Goal: Task Accomplishment & Management: Use online tool/utility

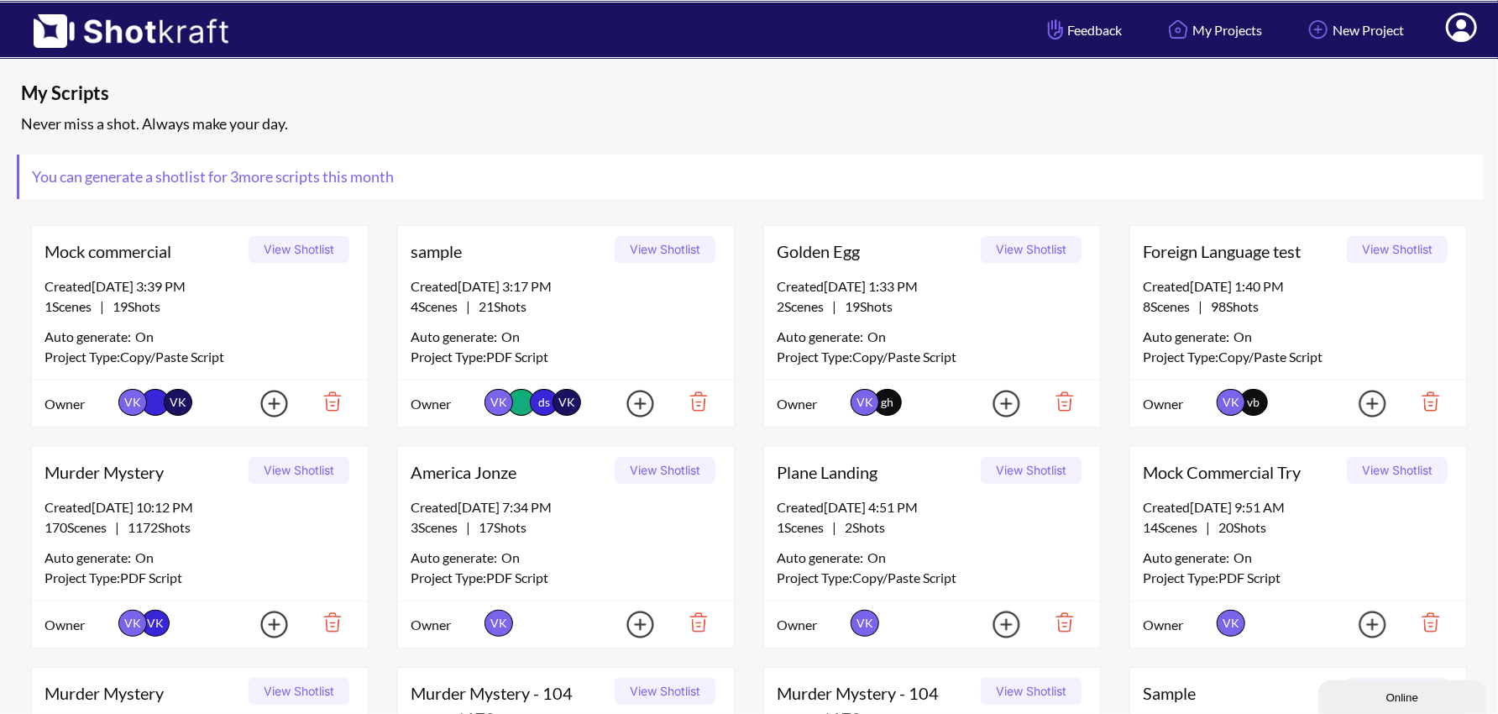
click at [1461, 35] on icon at bounding box center [1461, 29] width 18 height 20
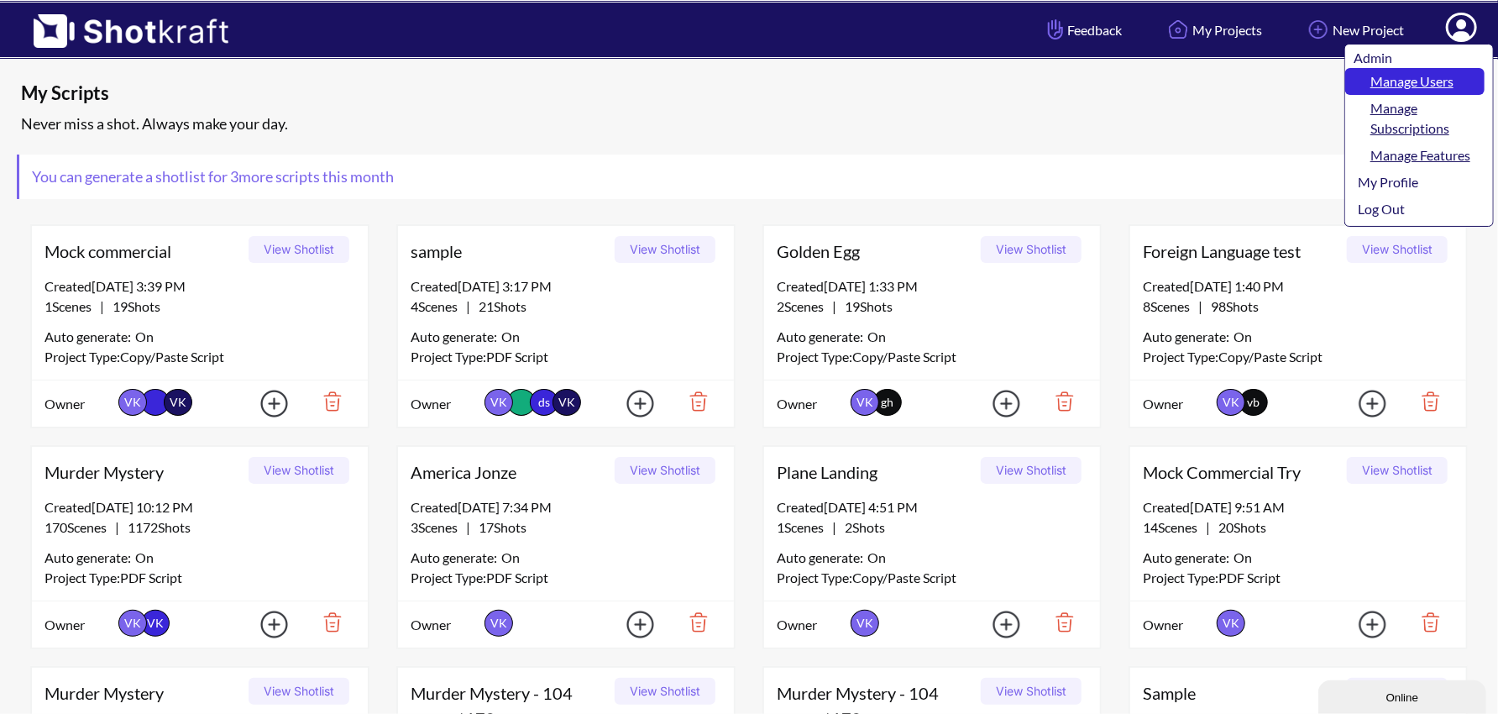
click at [1414, 81] on link "Manage Users" at bounding box center [1414, 81] width 139 height 27
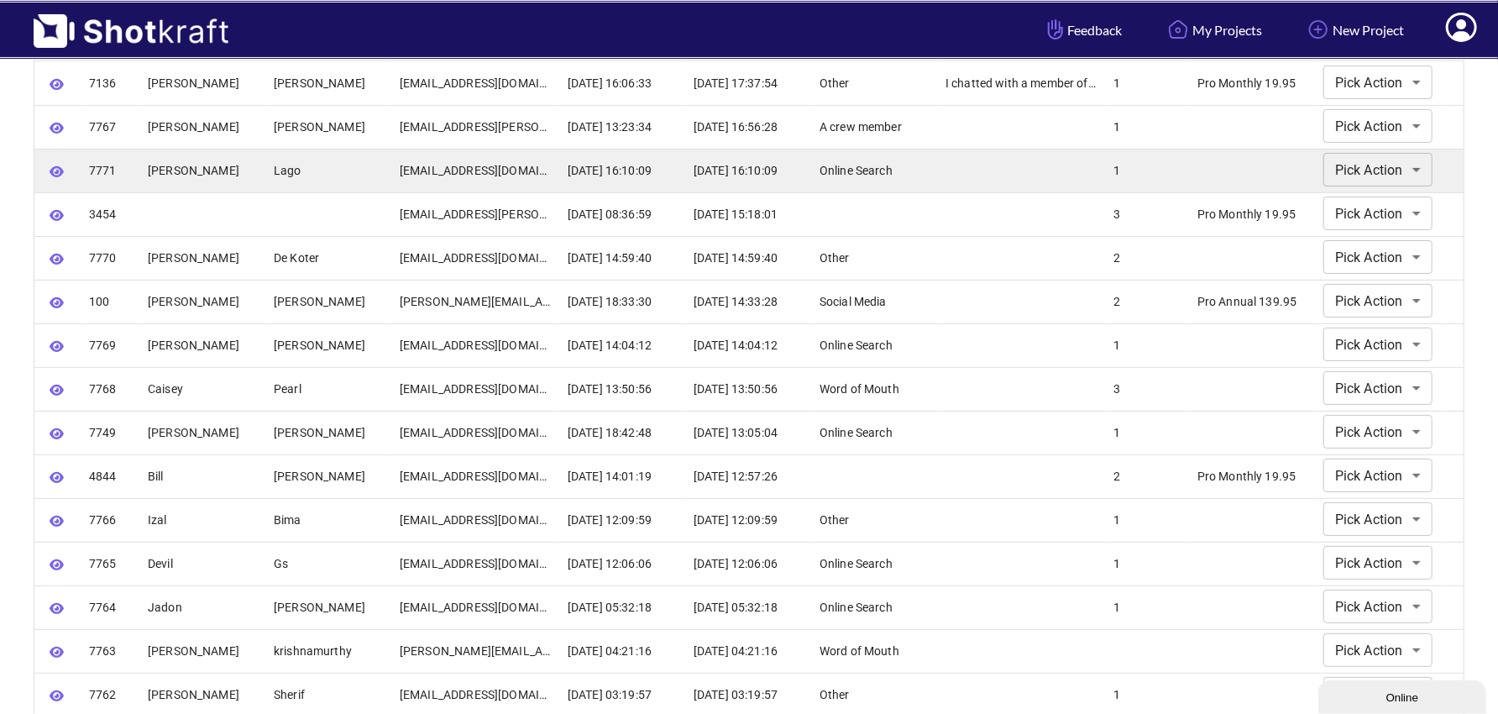
scroll to position [216, 0]
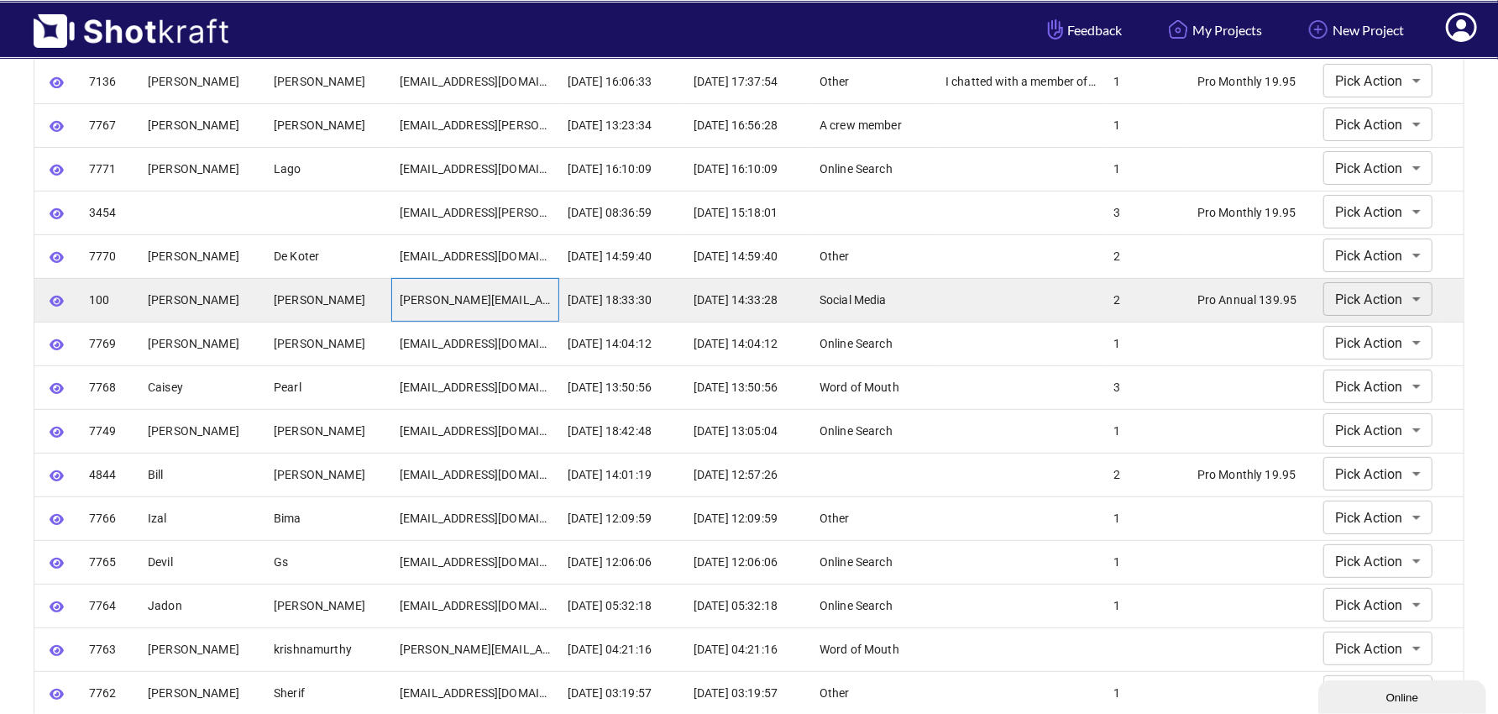
click at [473, 303] on div "john@johnbrawley.com" at bounding box center [475, 300] width 168 height 44
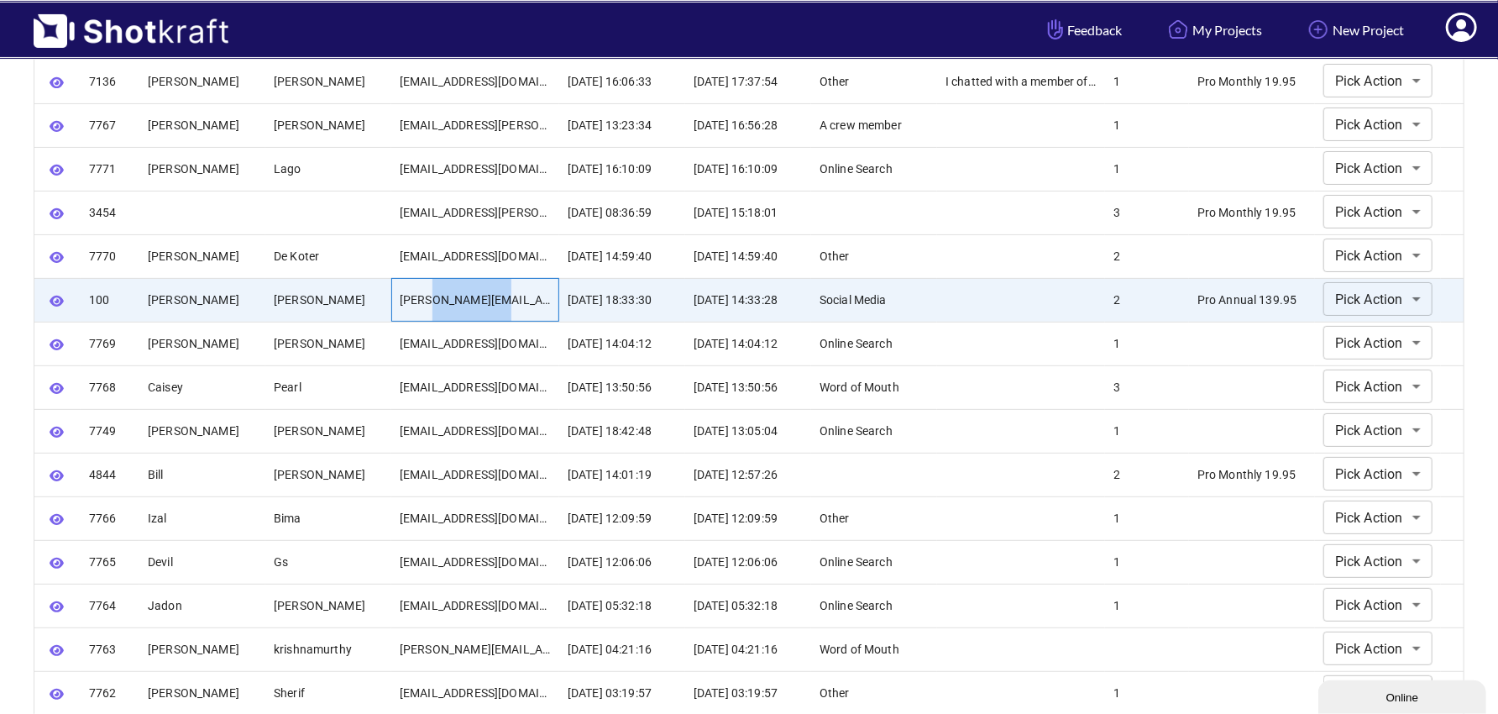
click at [473, 303] on div "john@johnbrawley.com" at bounding box center [475, 300] width 168 height 44
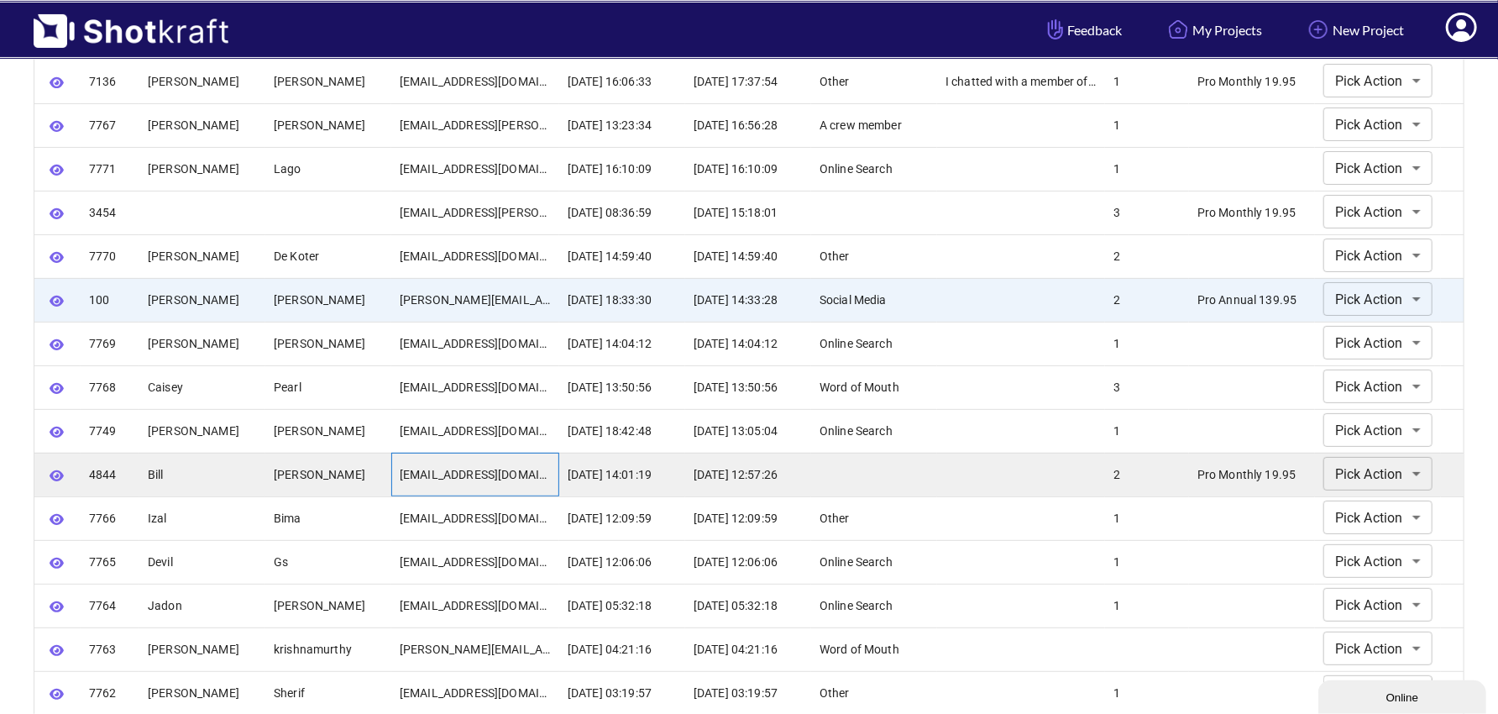
click at [470, 472] on div "billperry1963@gmail.com" at bounding box center [475, 475] width 168 height 44
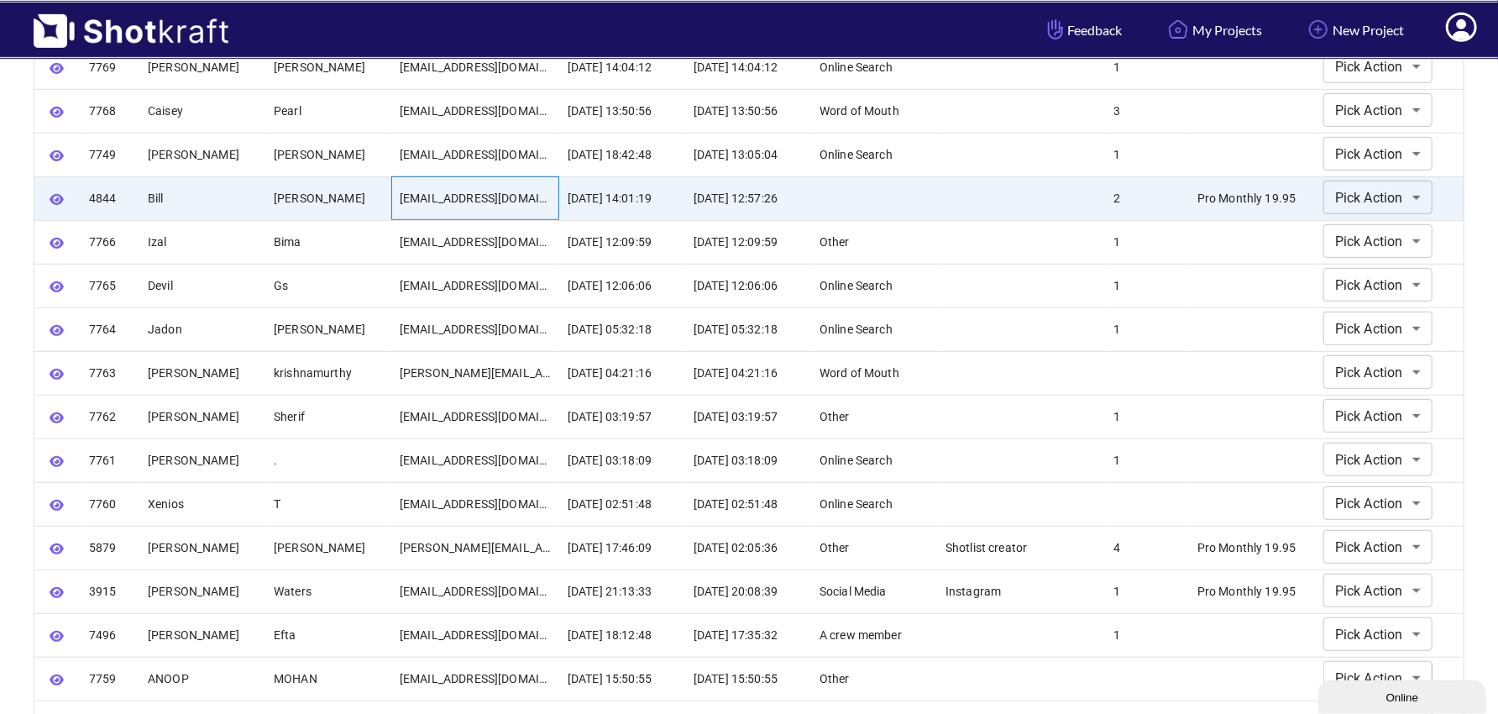
scroll to position [493, 0]
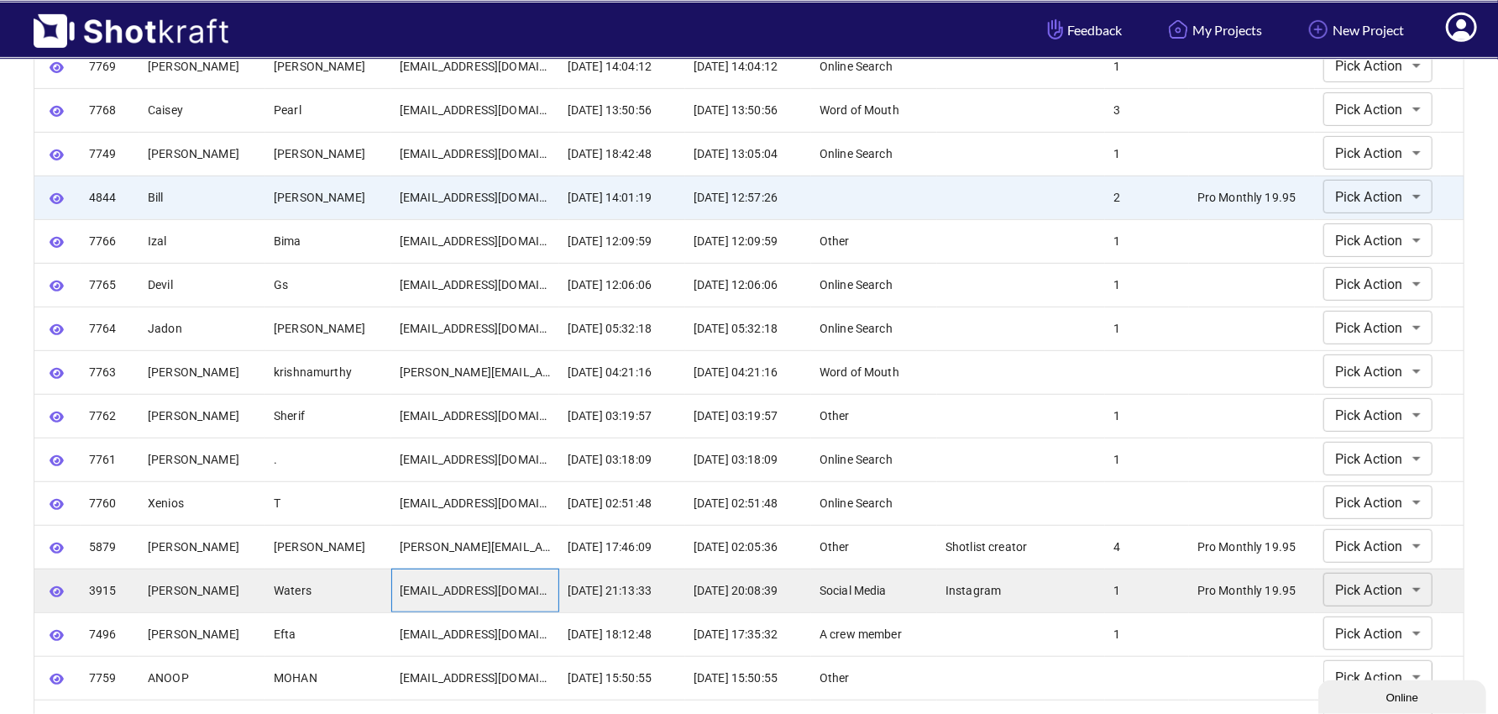
click at [492, 594] on div "twfaircroft@gmail.com" at bounding box center [475, 590] width 168 height 44
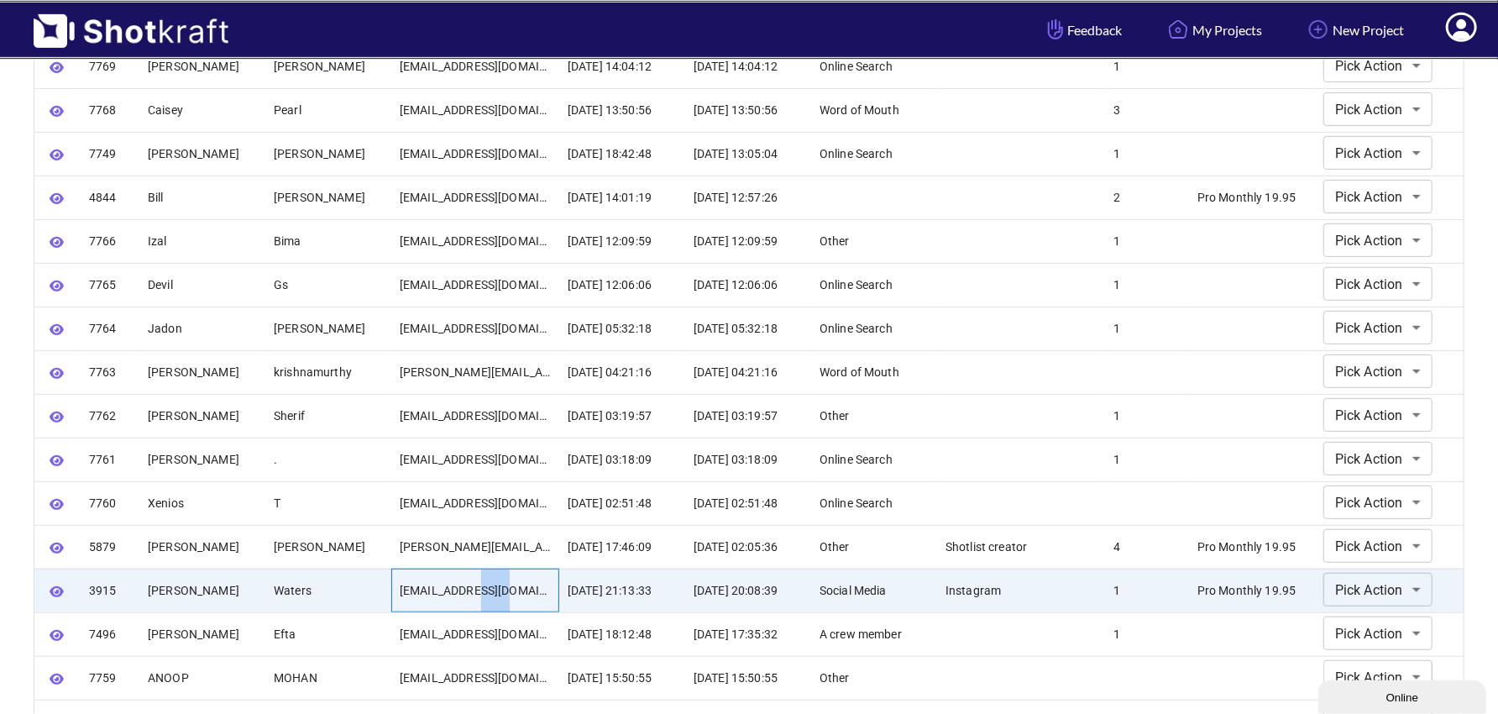
click at [492, 594] on div "twfaircroft@gmail.com" at bounding box center [475, 590] width 168 height 44
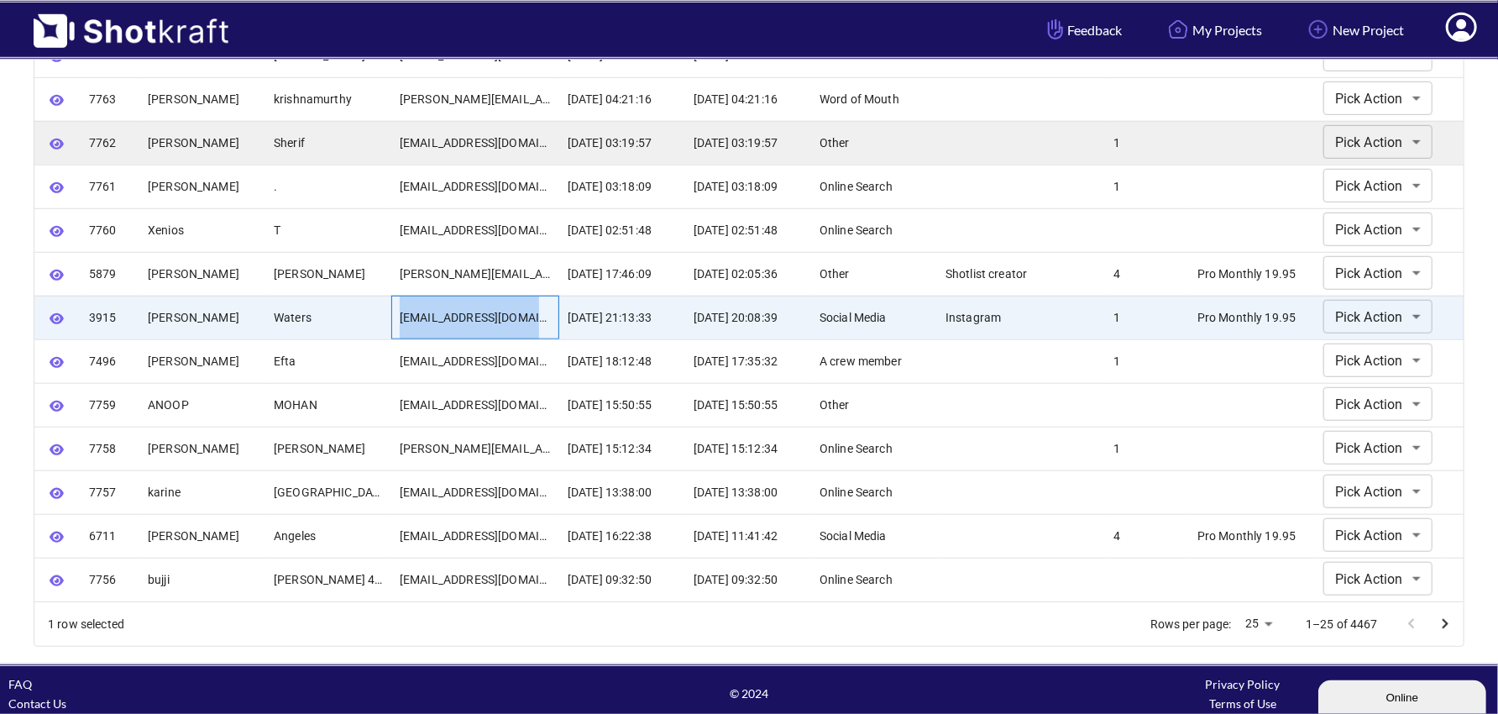
scroll to position [772, 0]
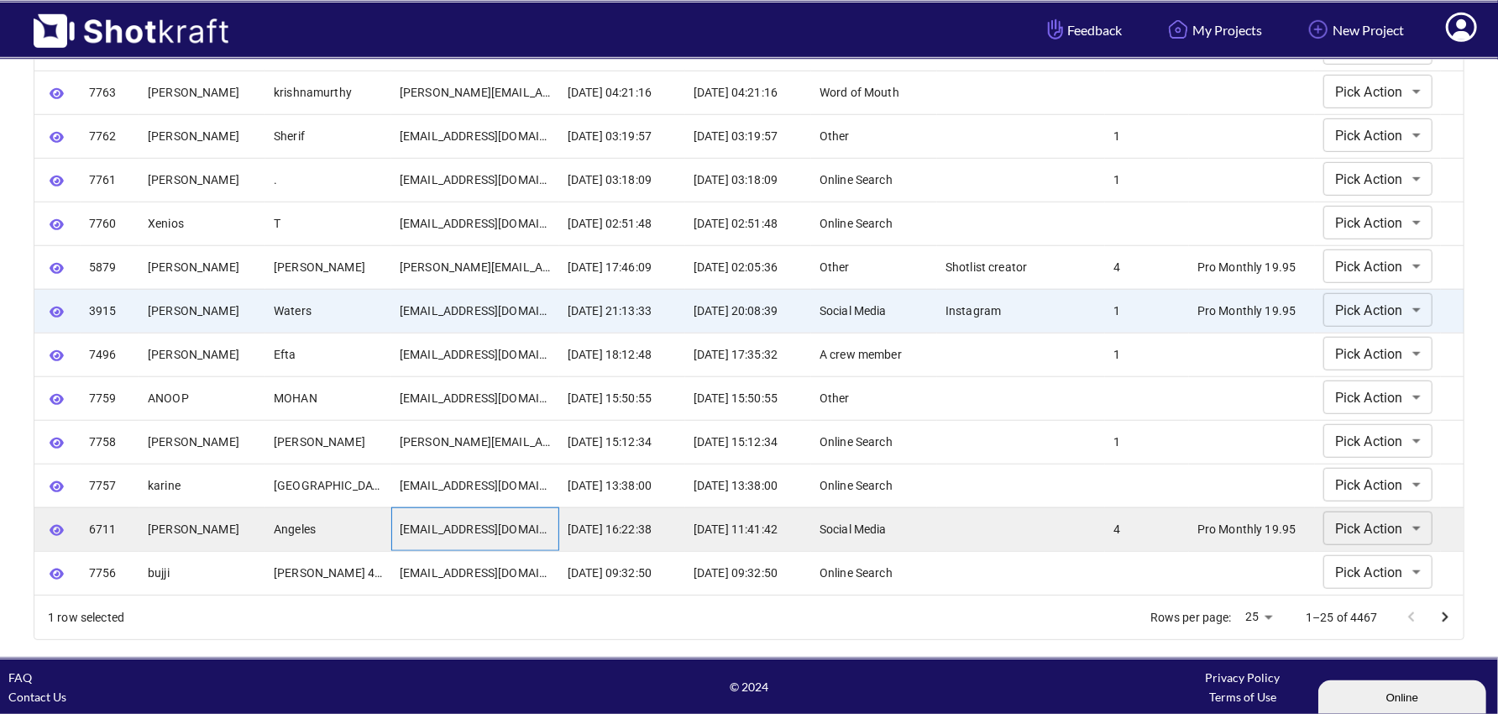
click at [437, 528] on div "cruzangeles@gmail.com" at bounding box center [475, 529] width 168 height 44
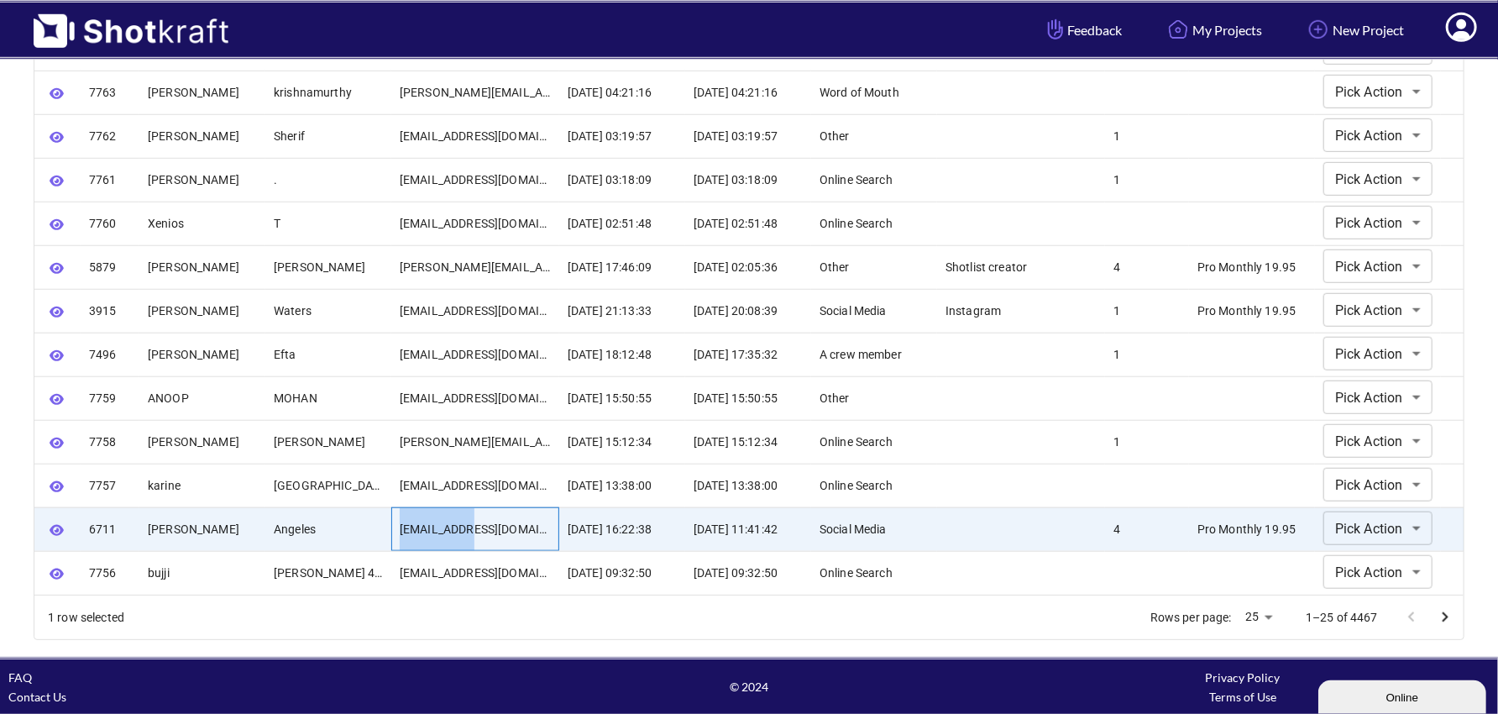
click at [437, 528] on div "cruzangeles@gmail.com" at bounding box center [475, 529] width 168 height 44
copy div "cruzangeles@gmail.com"
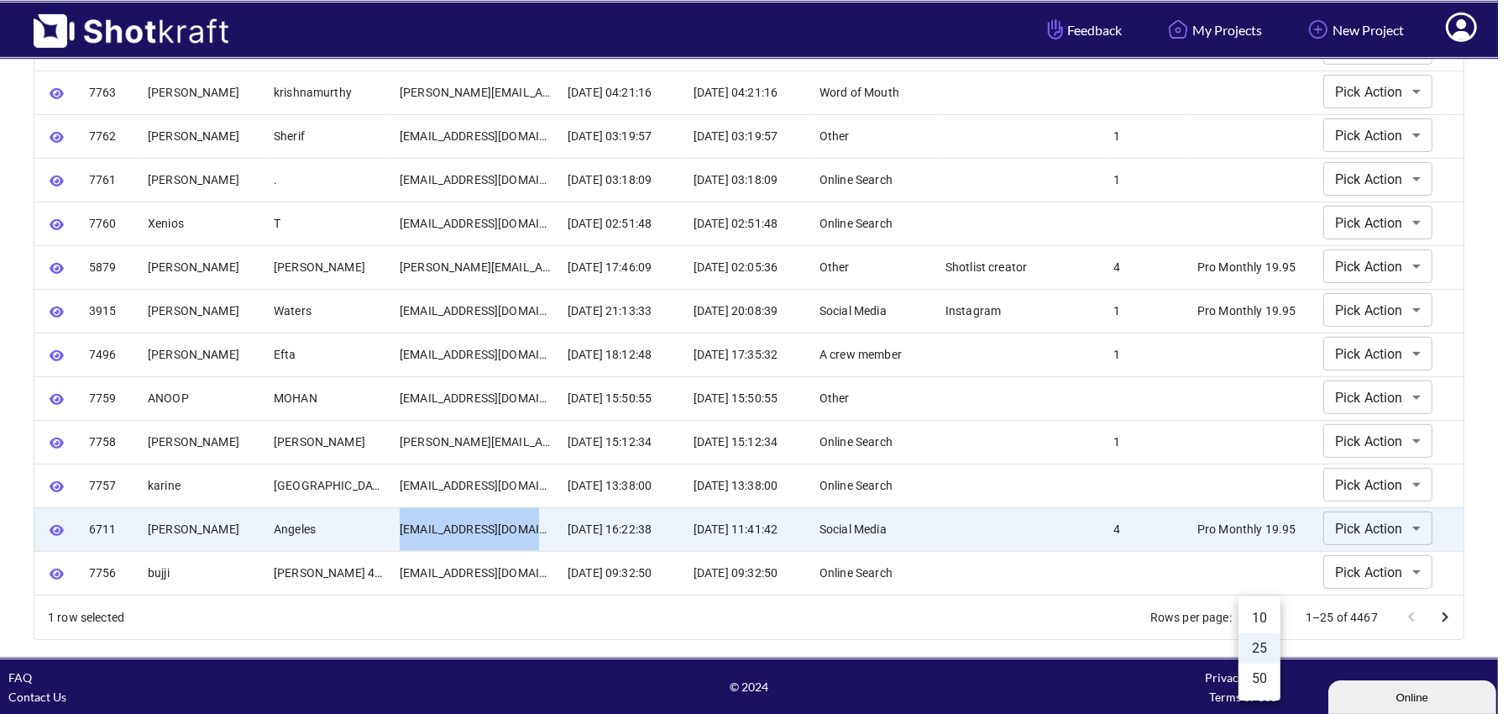
click at [1262, 680] on li "50" at bounding box center [1259, 678] width 42 height 30
type input "**"
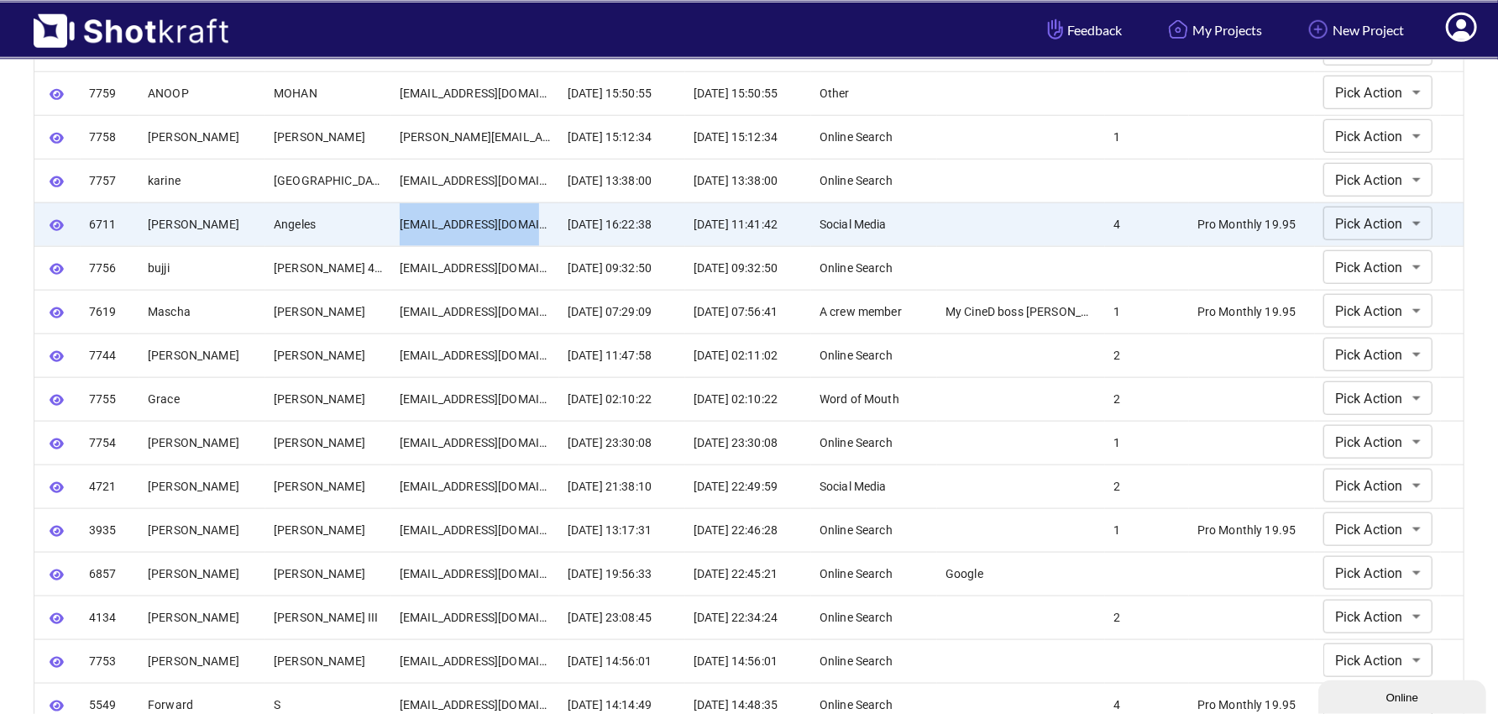
scroll to position [1082, 0]
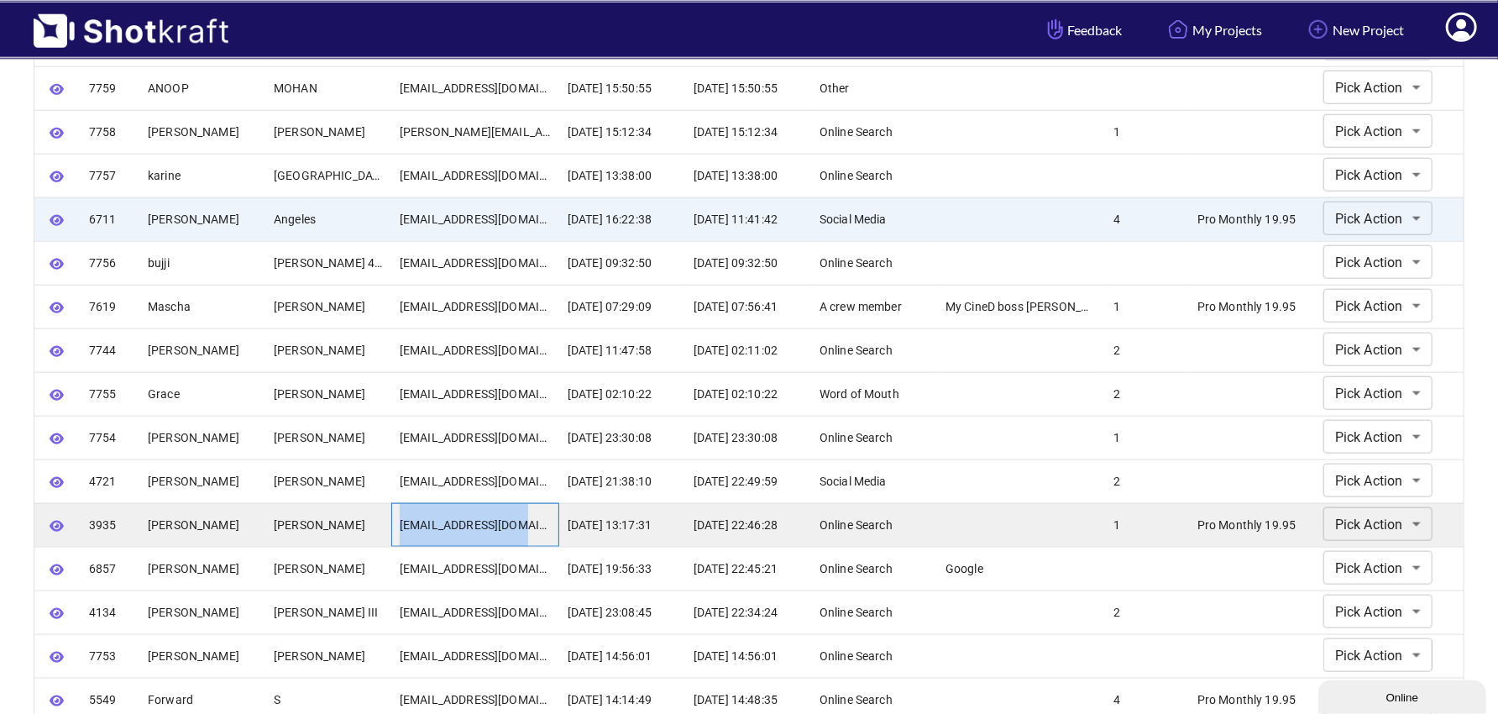
drag, startPoint x: 400, startPoint y: 521, endPoint x: 538, endPoint y: 515, distance: 137.8
click at [539, 516] on div "aaronalva@gmail.com" at bounding box center [475, 525] width 168 height 44
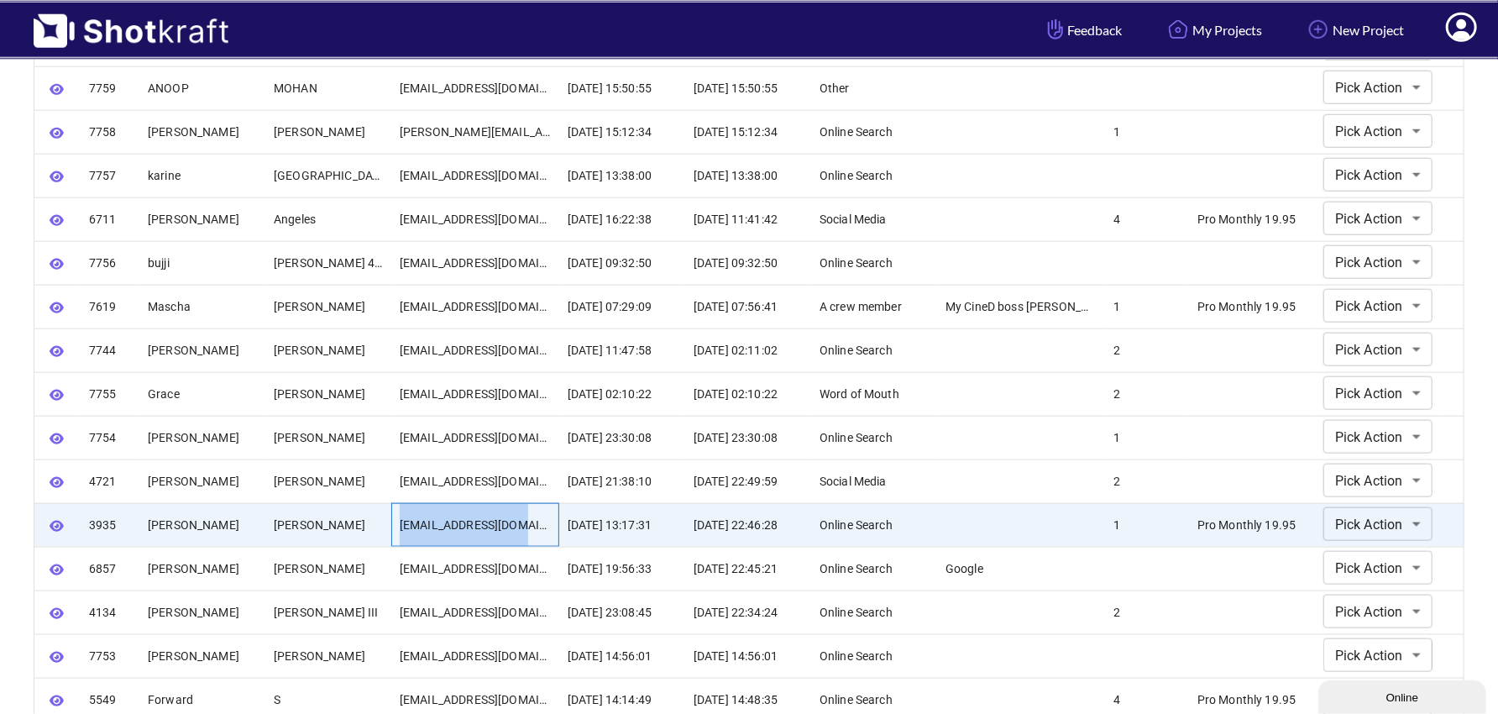
copy div "aaronalva@gmail.com"
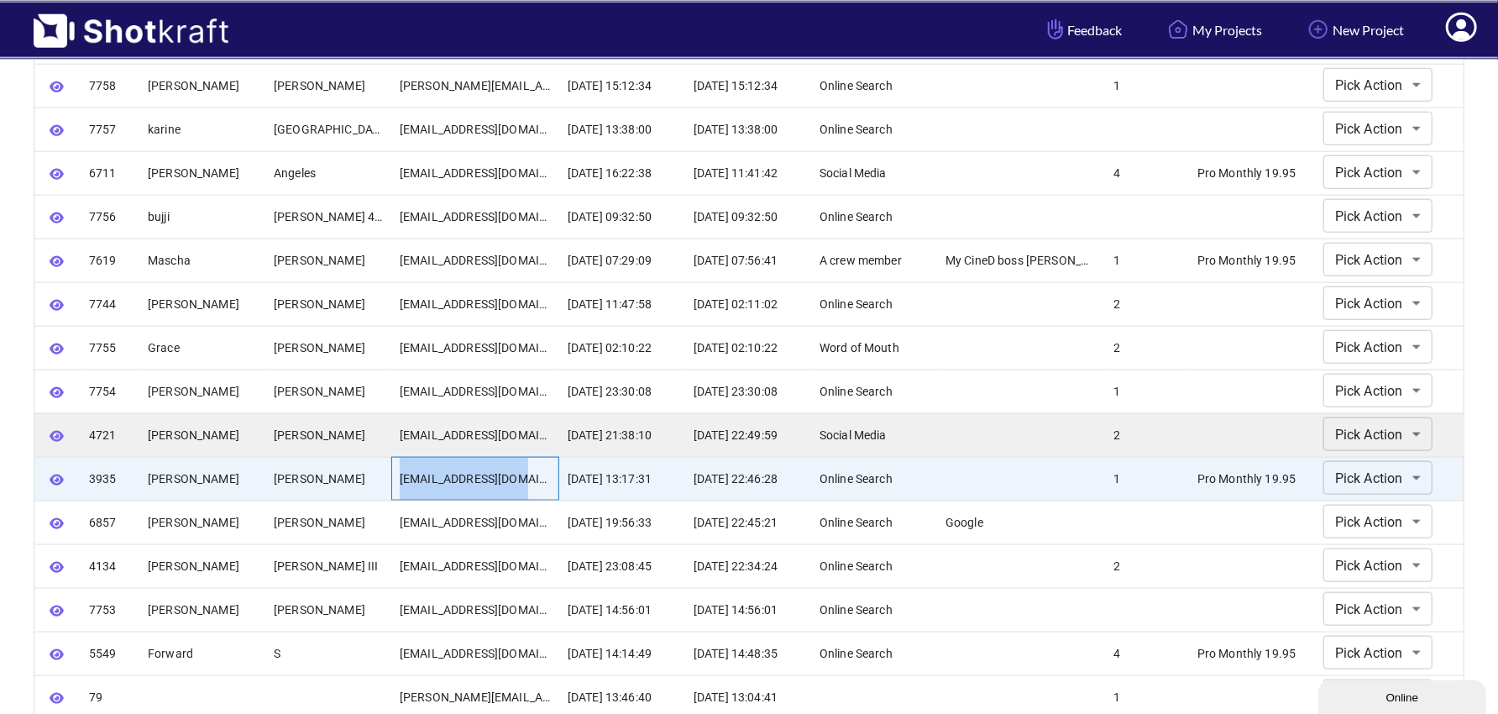
scroll to position [1123, 0]
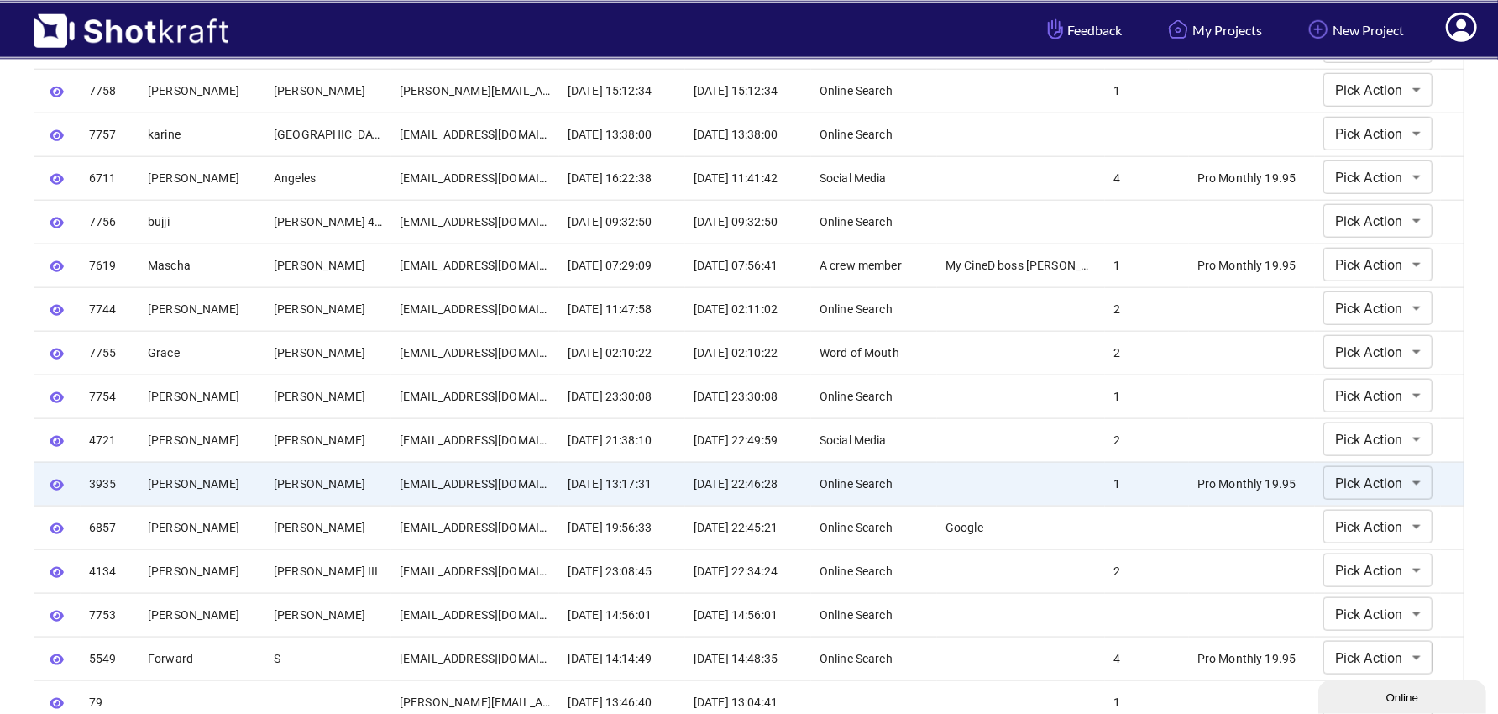
click at [1467, 34] on icon at bounding box center [1461, 29] width 18 height 20
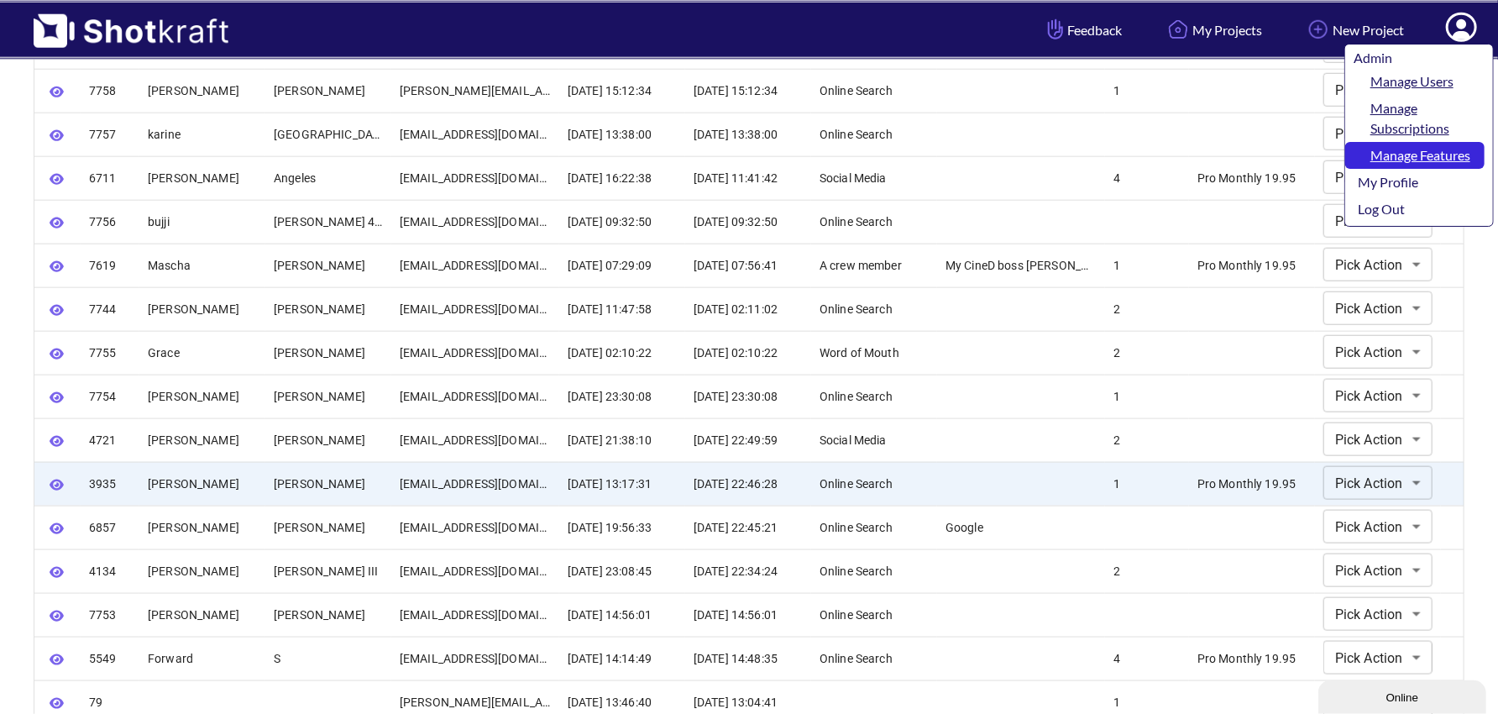
click at [1413, 162] on link "Manage Features" at bounding box center [1414, 155] width 139 height 27
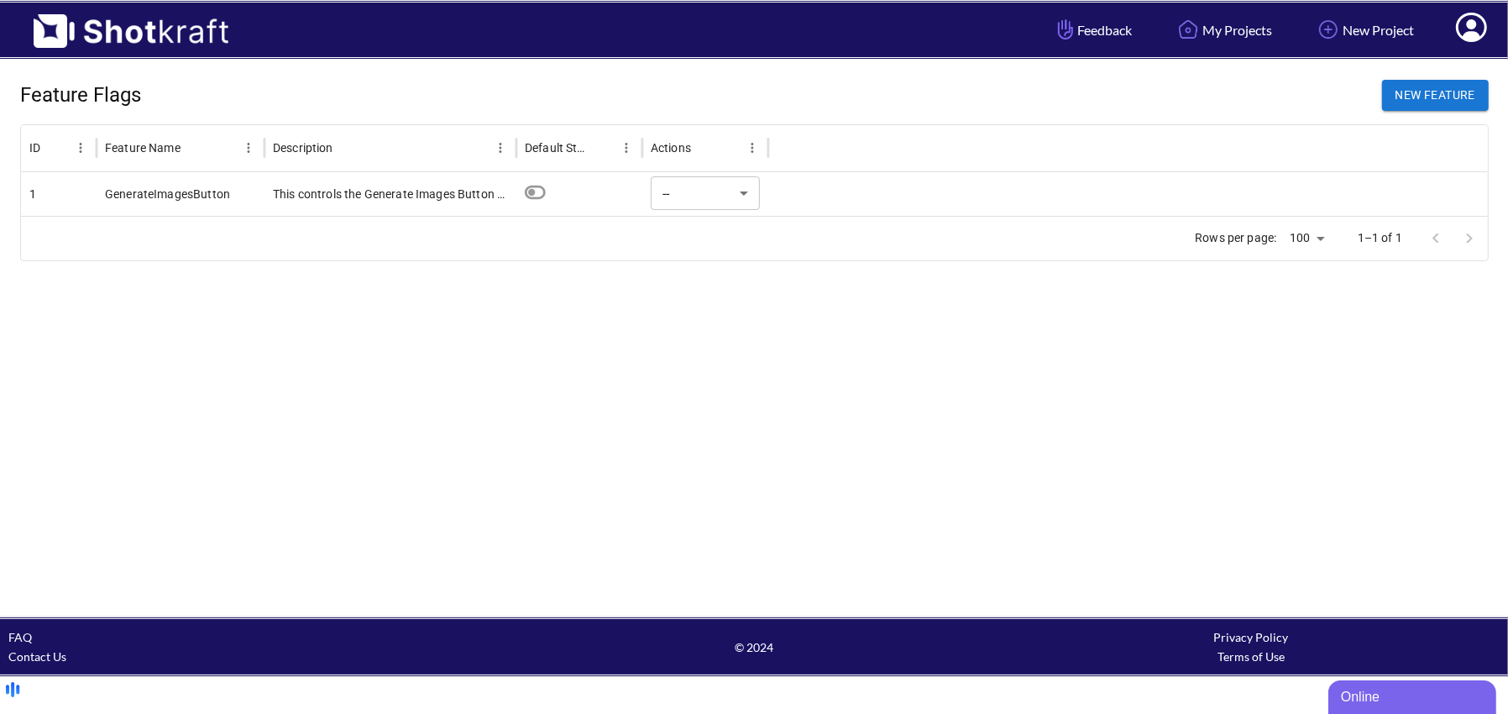
click at [1012, 186] on div at bounding box center [1127, 194] width 719 height 44
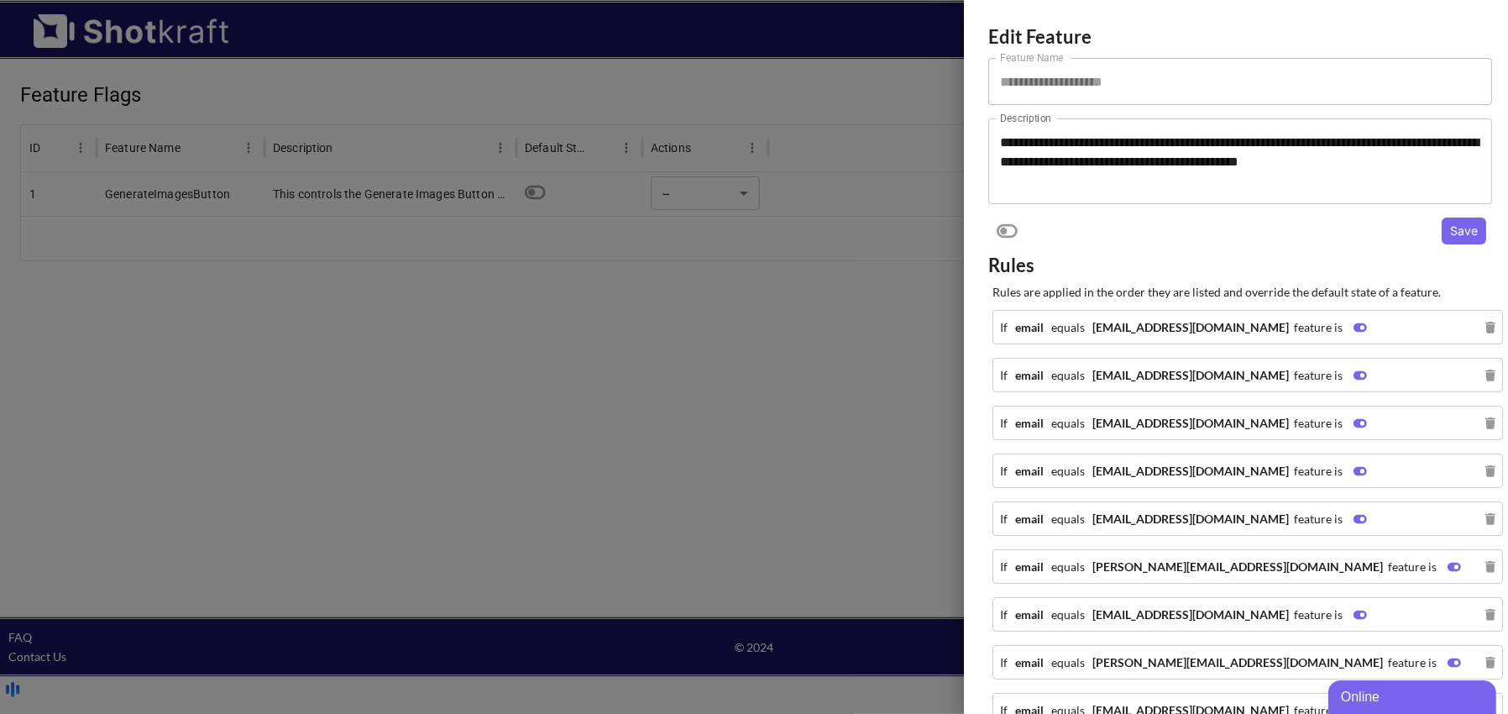
click at [761, 182] on div at bounding box center [754, 357] width 1508 height 714
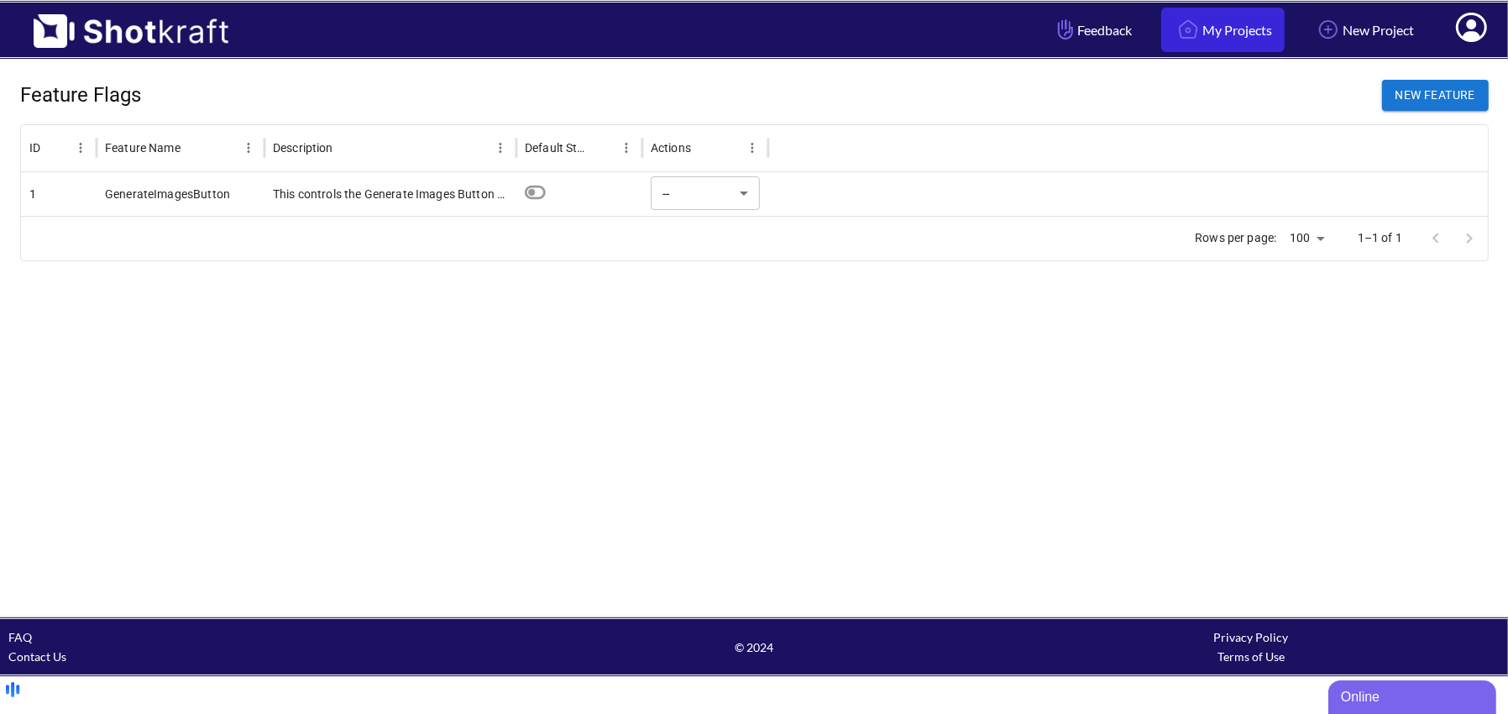
click at [1214, 29] on link "My Projects" at bounding box center [1222, 30] width 123 height 44
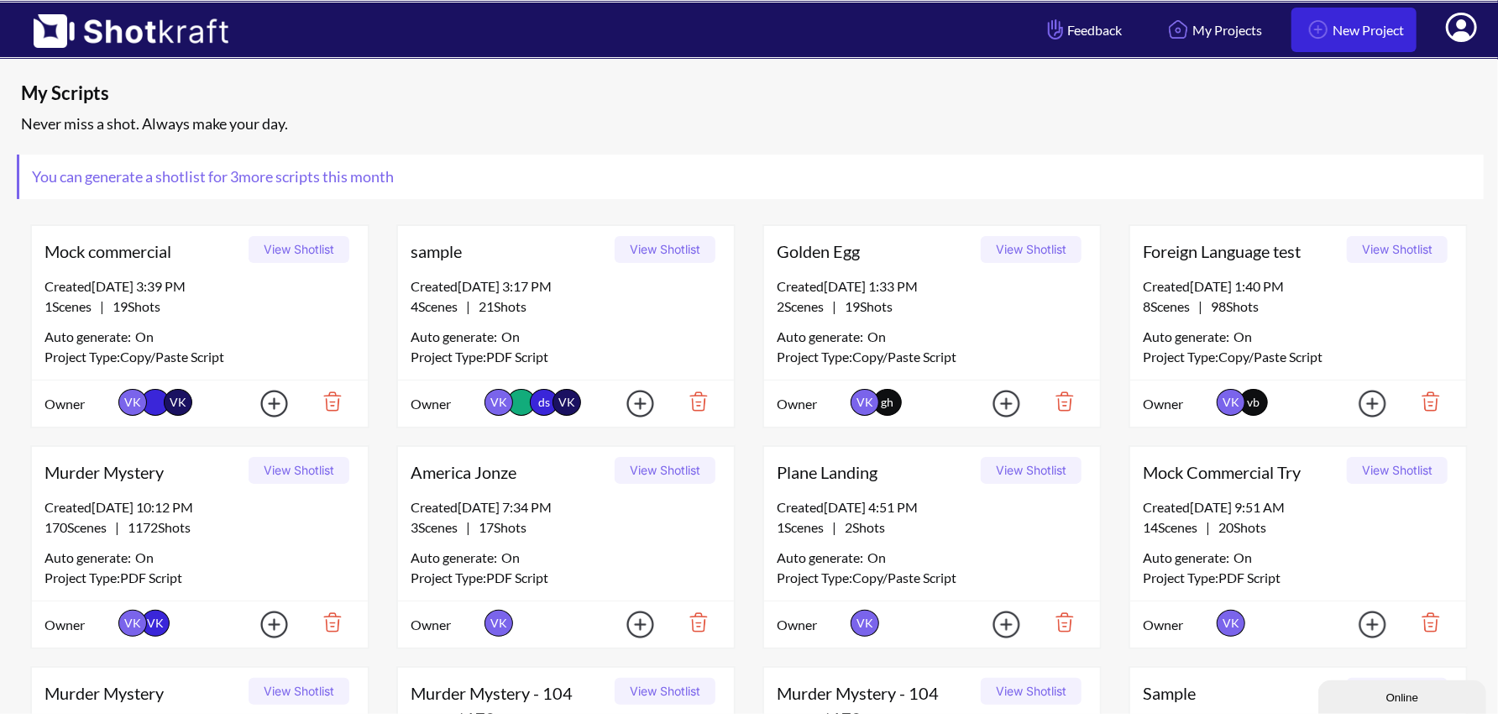
click at [1358, 14] on link "New Project" at bounding box center [1353, 30] width 125 height 44
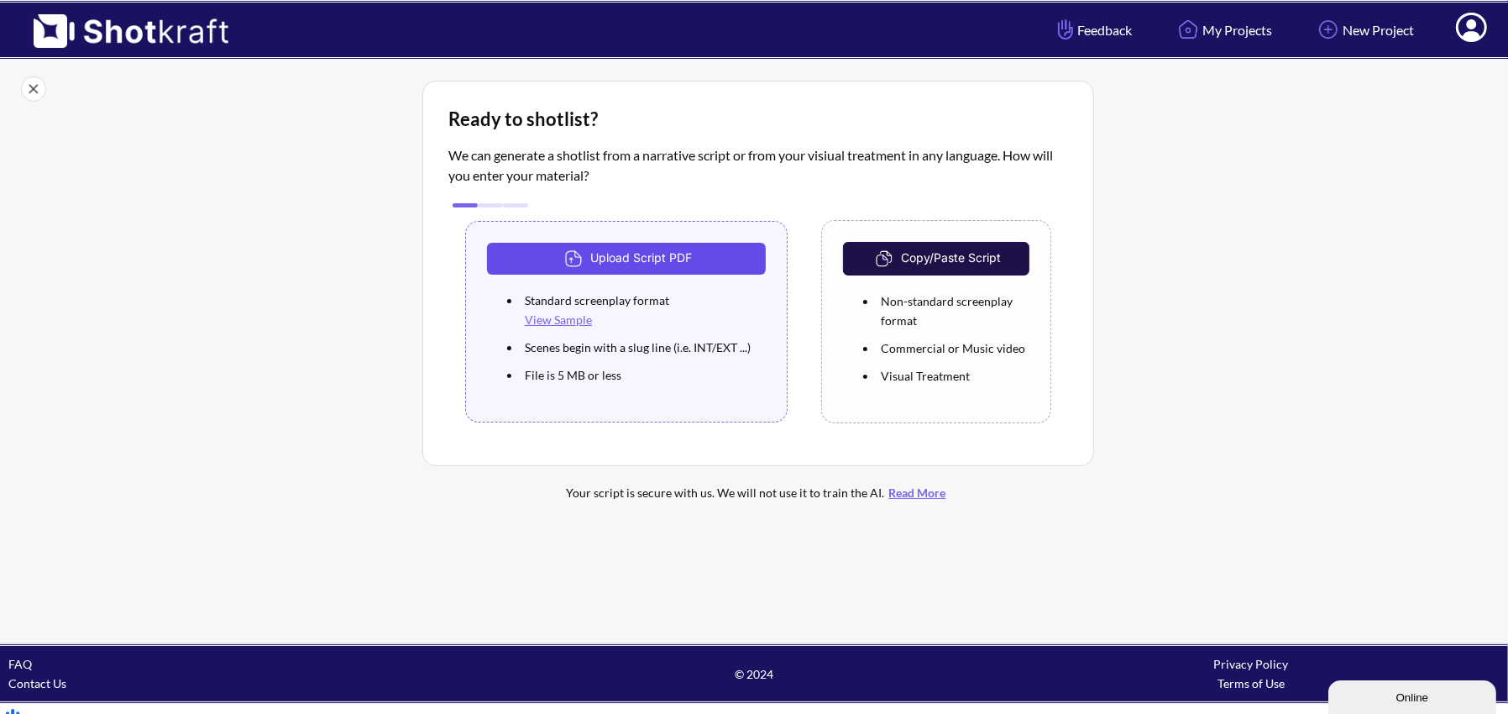
click at [636, 259] on button "Upload Script PDF" at bounding box center [626, 259] width 279 height 32
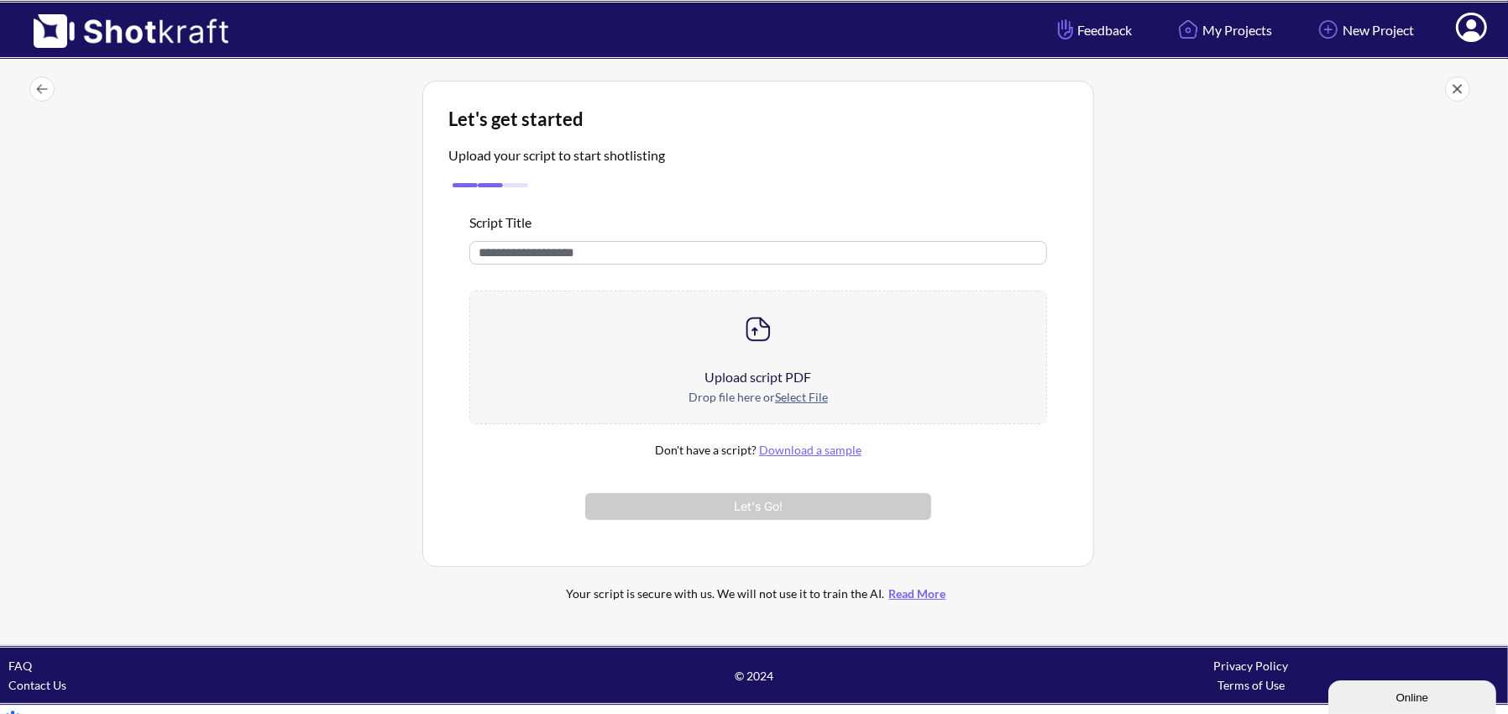
click at [636, 254] on input "text" at bounding box center [758, 253] width 578 height 24
type input "**********"
click at [787, 341] on div at bounding box center [758, 329] width 576 height 76
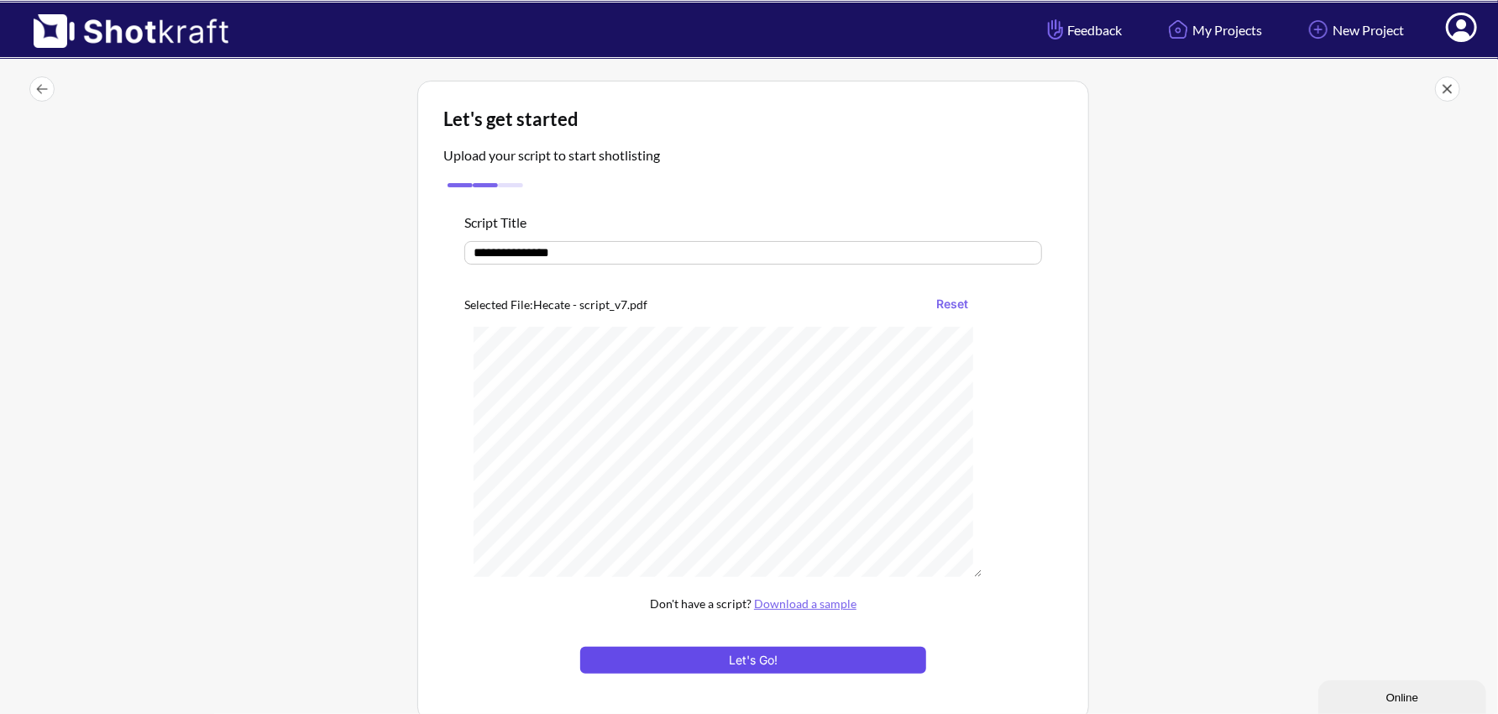
click at [753, 657] on button "Let's Go!" at bounding box center [753, 659] width 346 height 27
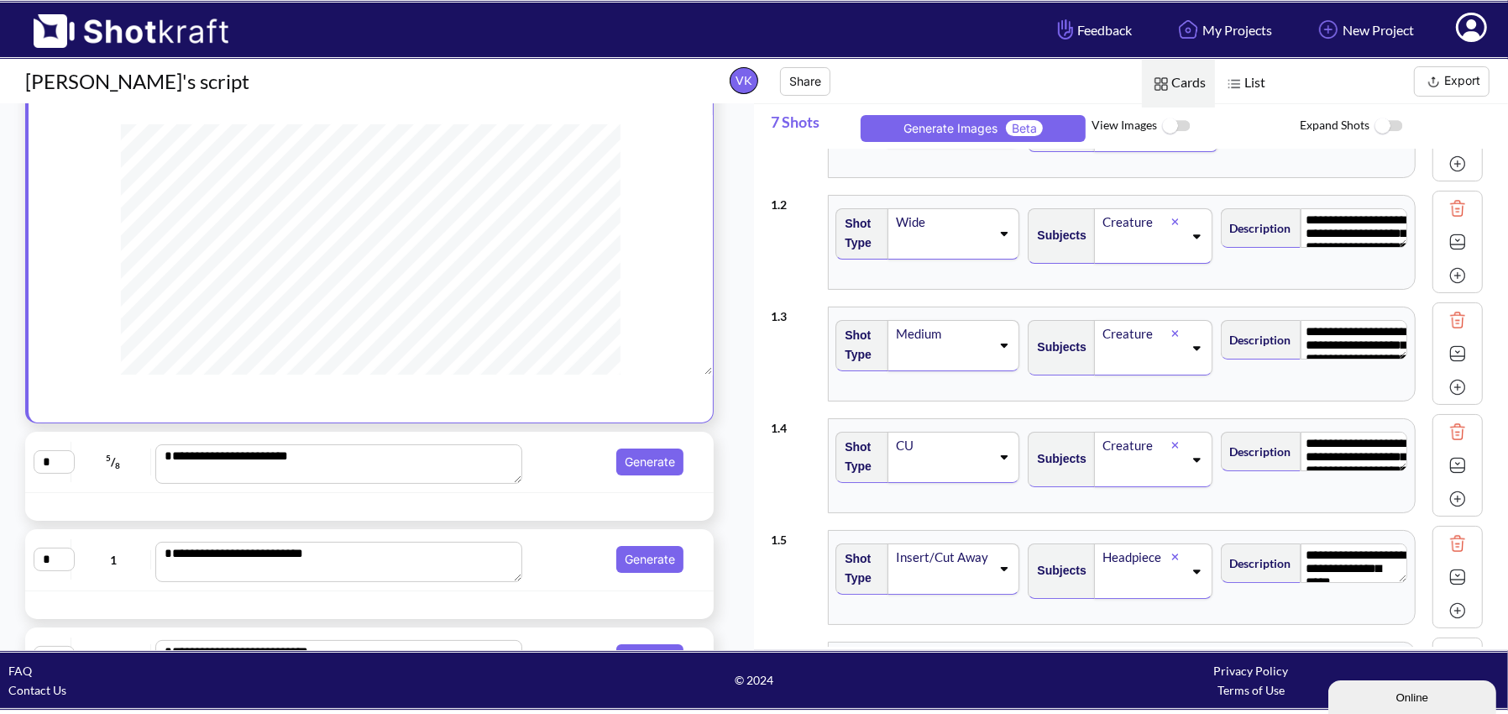
scroll to position [132, 0]
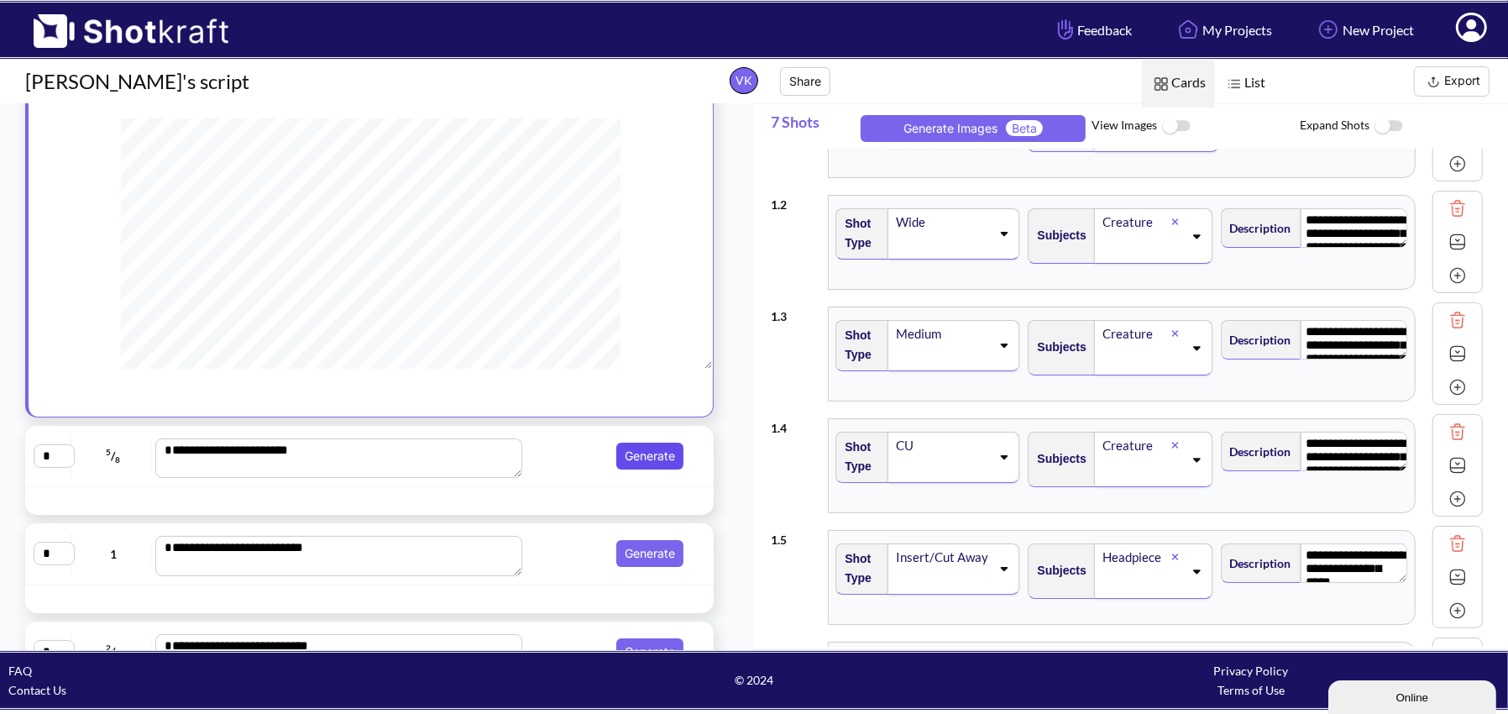
click at [645, 448] on button "Generate" at bounding box center [649, 455] width 67 height 27
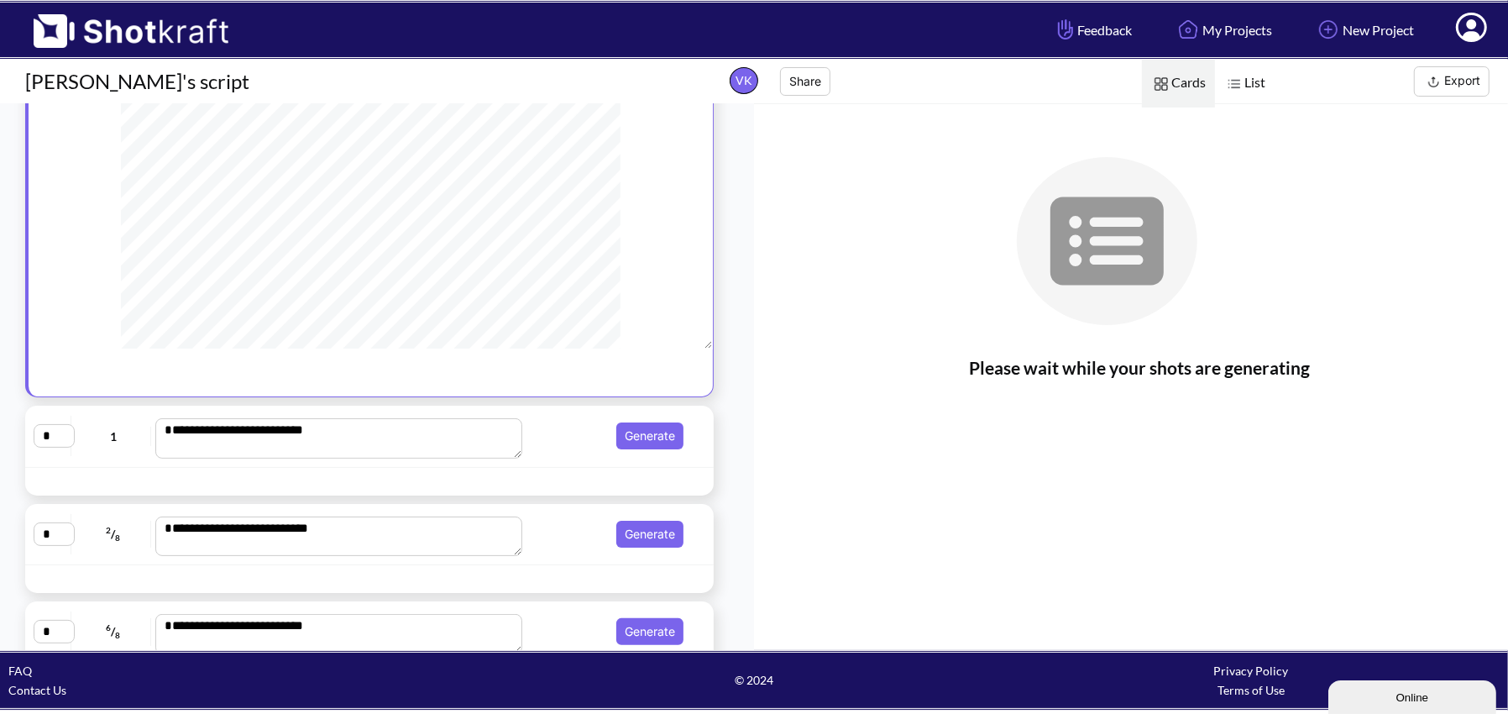
scroll to position [267, 0]
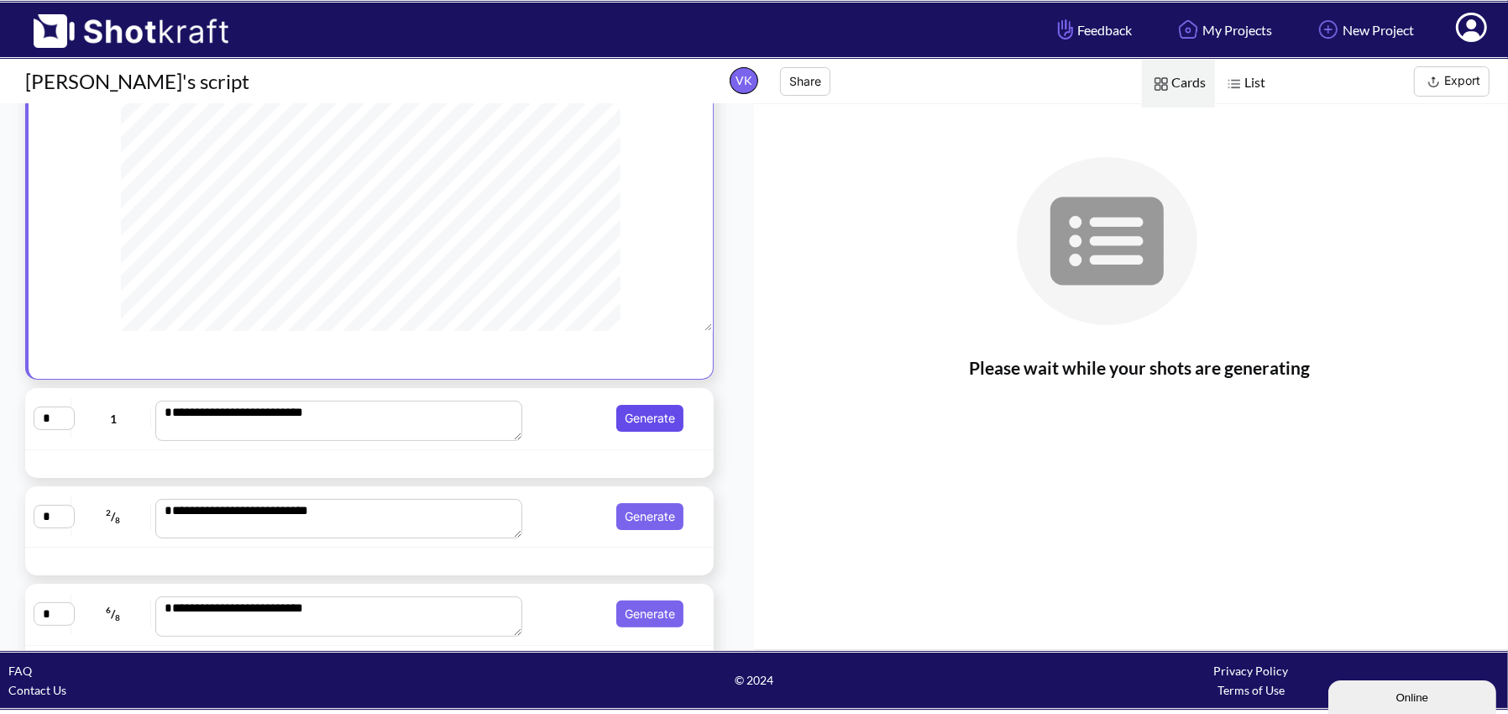
click at [637, 411] on button "Generate" at bounding box center [649, 418] width 67 height 27
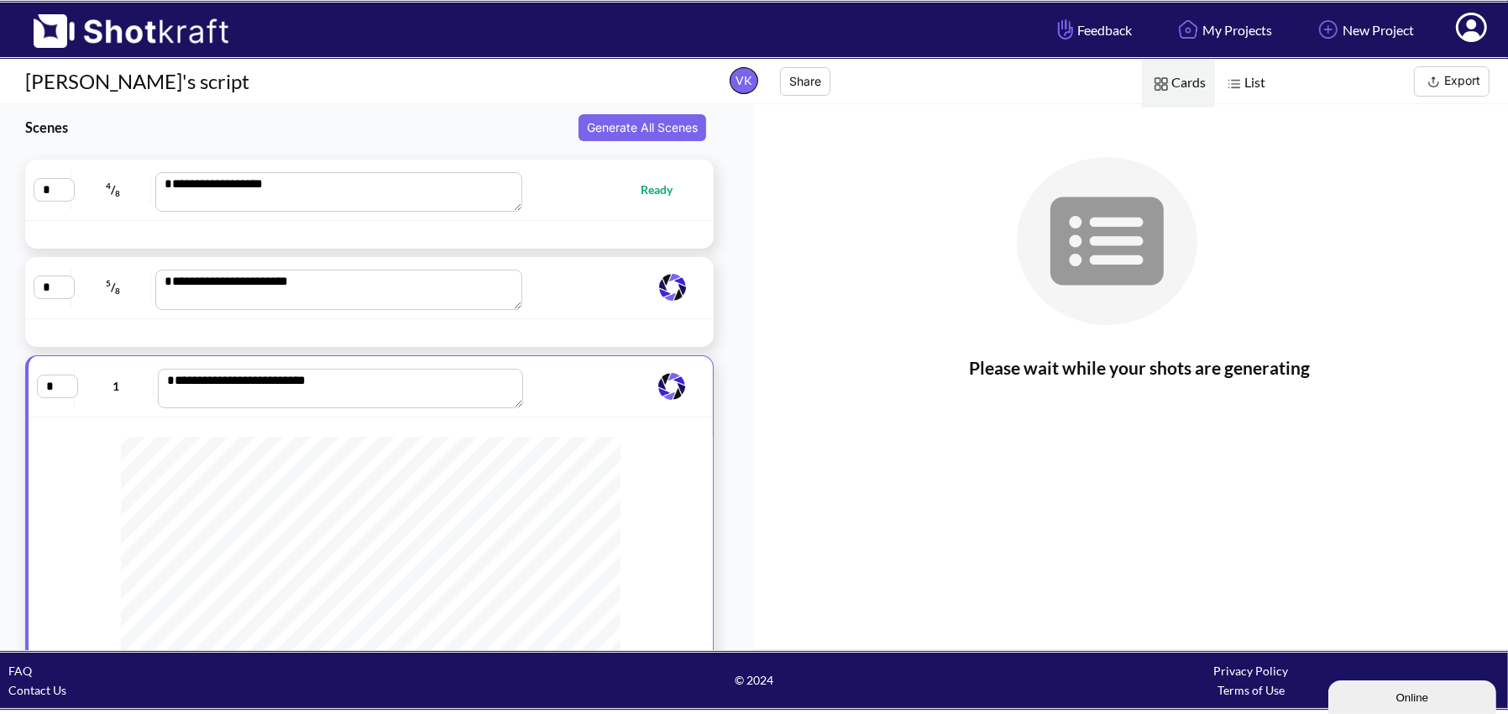
scroll to position [39, 0]
click at [657, 131] on button "Generate All Scenes" at bounding box center [642, 127] width 128 height 27
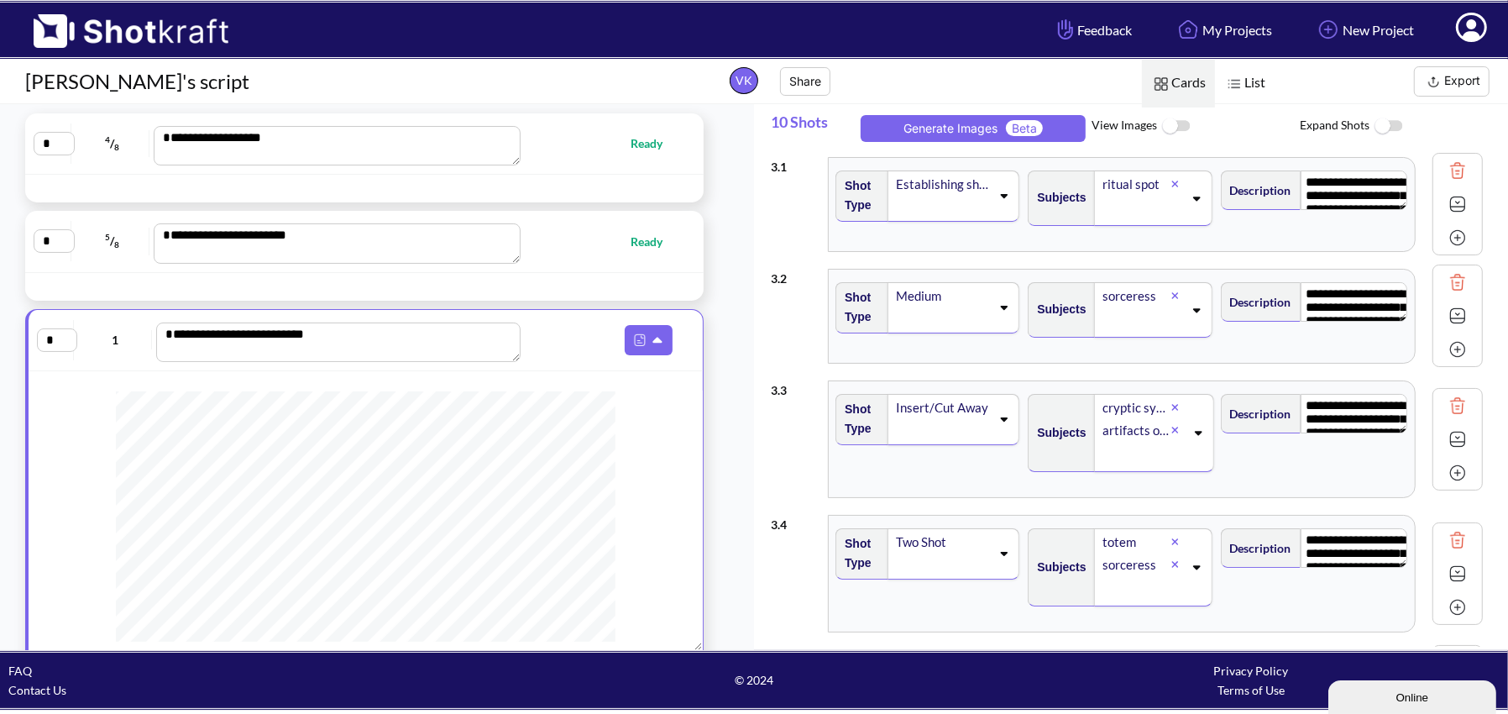
scroll to position [44, 0]
click at [598, 150] on span "Ready" at bounding box center [607, 145] width 161 height 19
type textarea "**********"
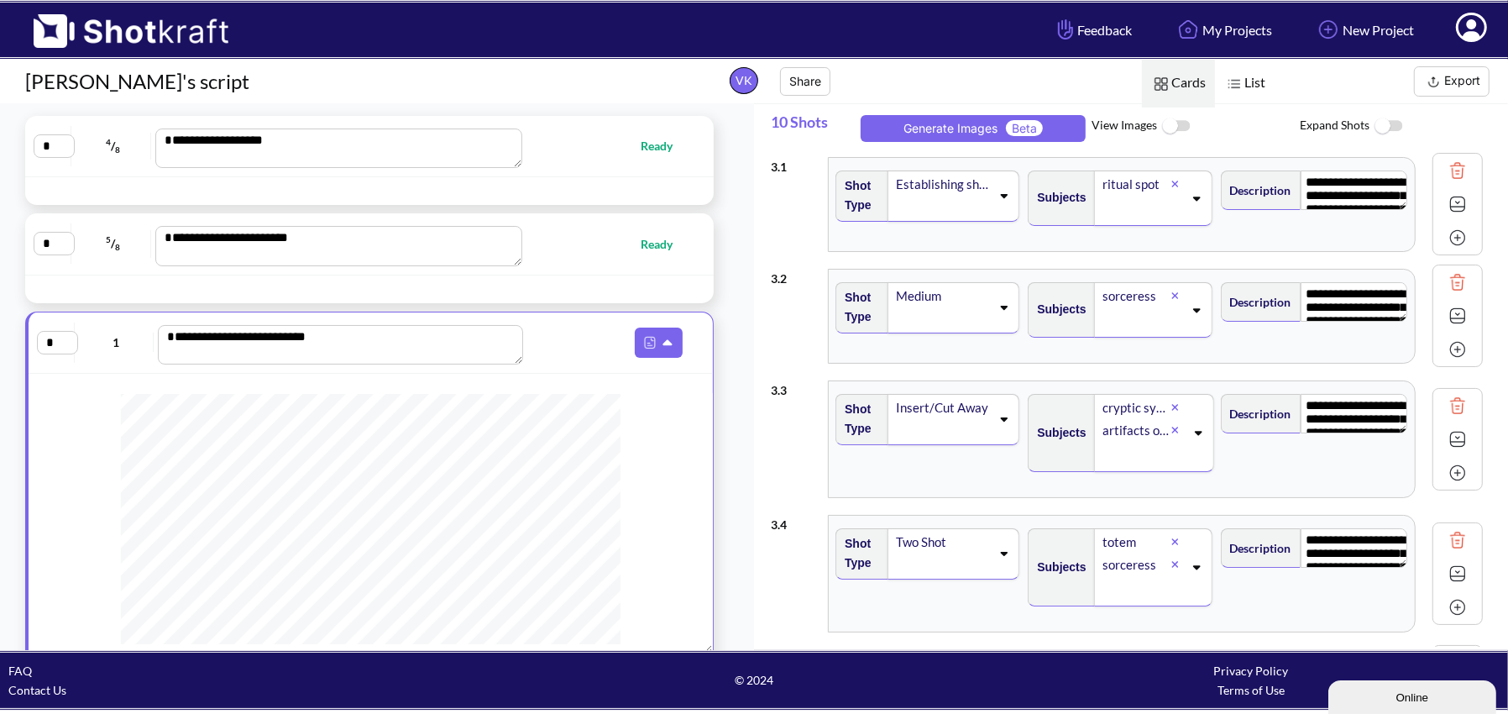
type textarea "**********"
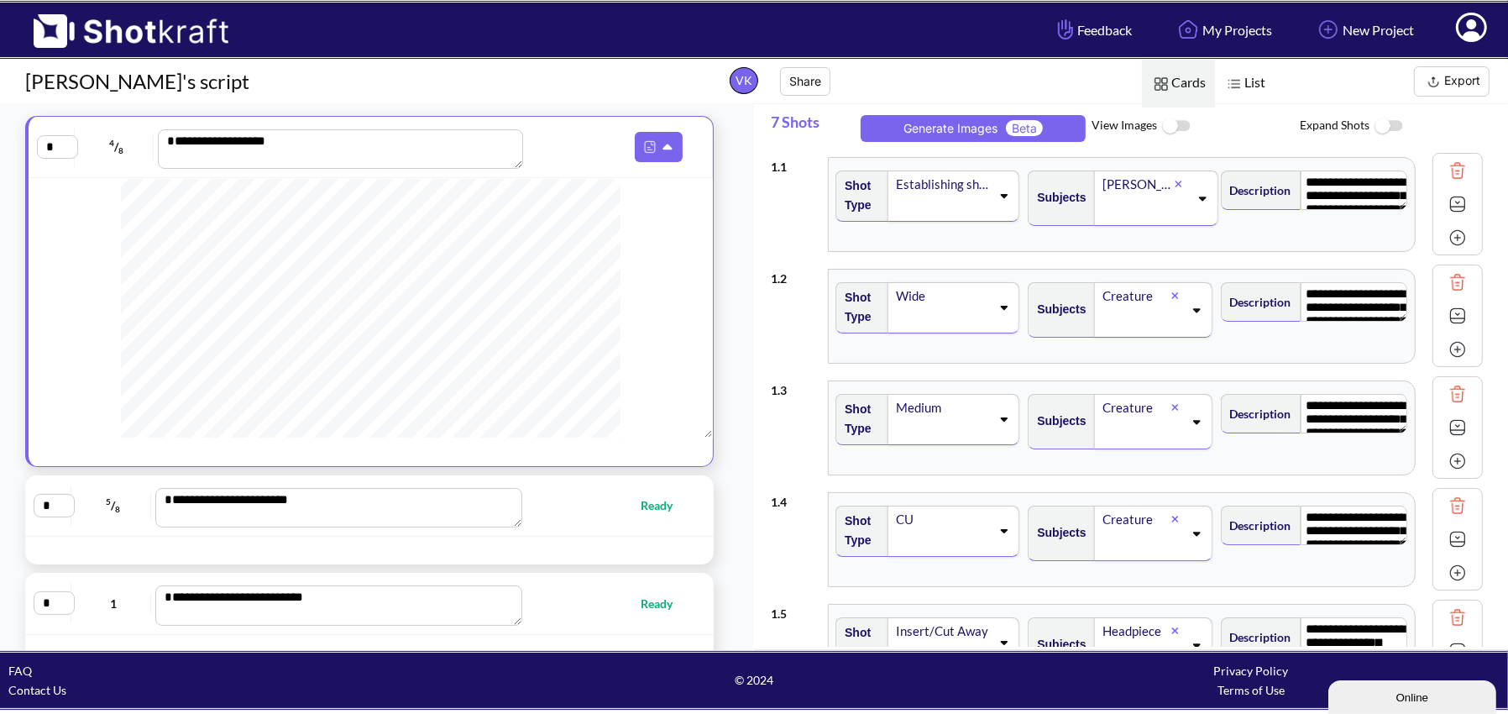
scroll to position [422, 0]
click at [798, 83] on button "Share" at bounding box center [805, 81] width 50 height 29
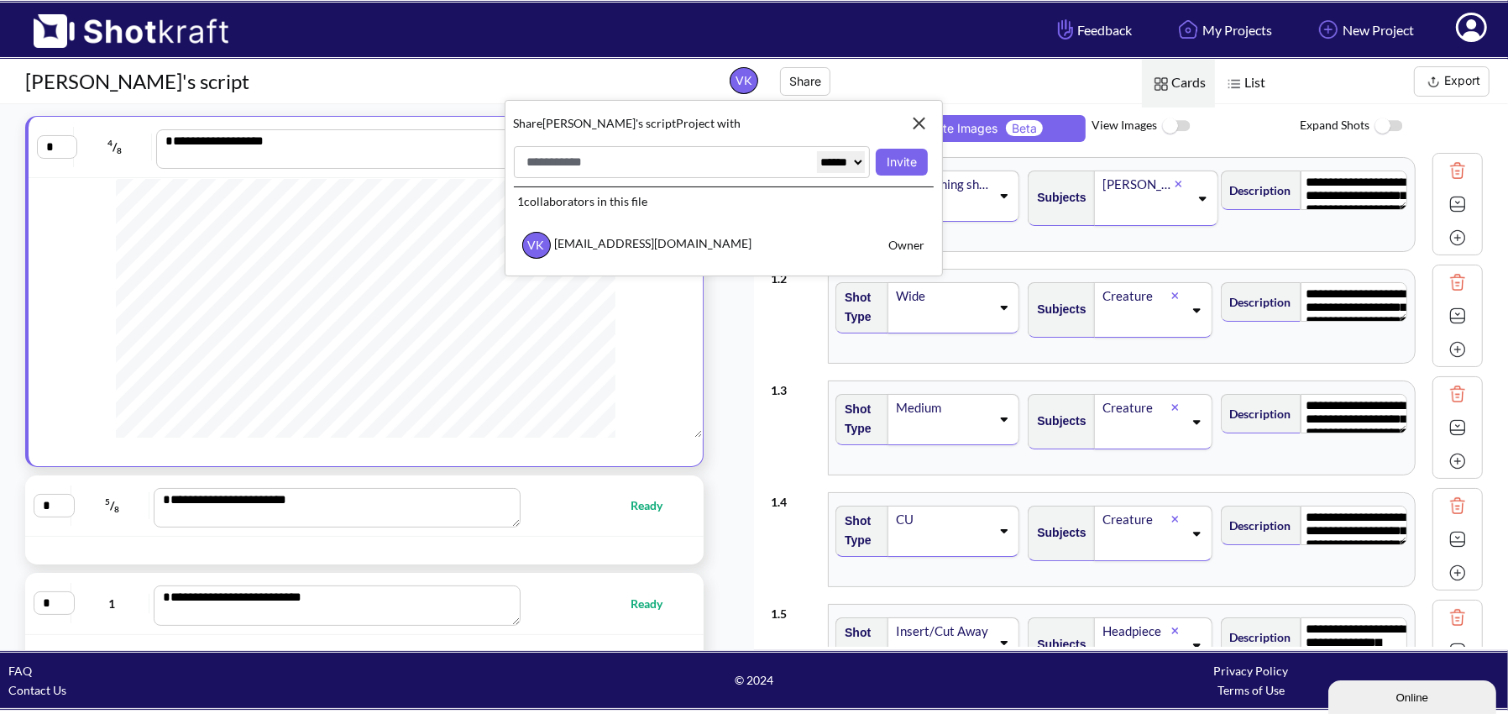
click at [673, 164] on input "text" at bounding box center [668, 162] width 290 height 22
paste input "**********"
type input "**********"
click at [848, 163] on select "****** ******" at bounding box center [841, 162] width 48 height 22
select select "******"
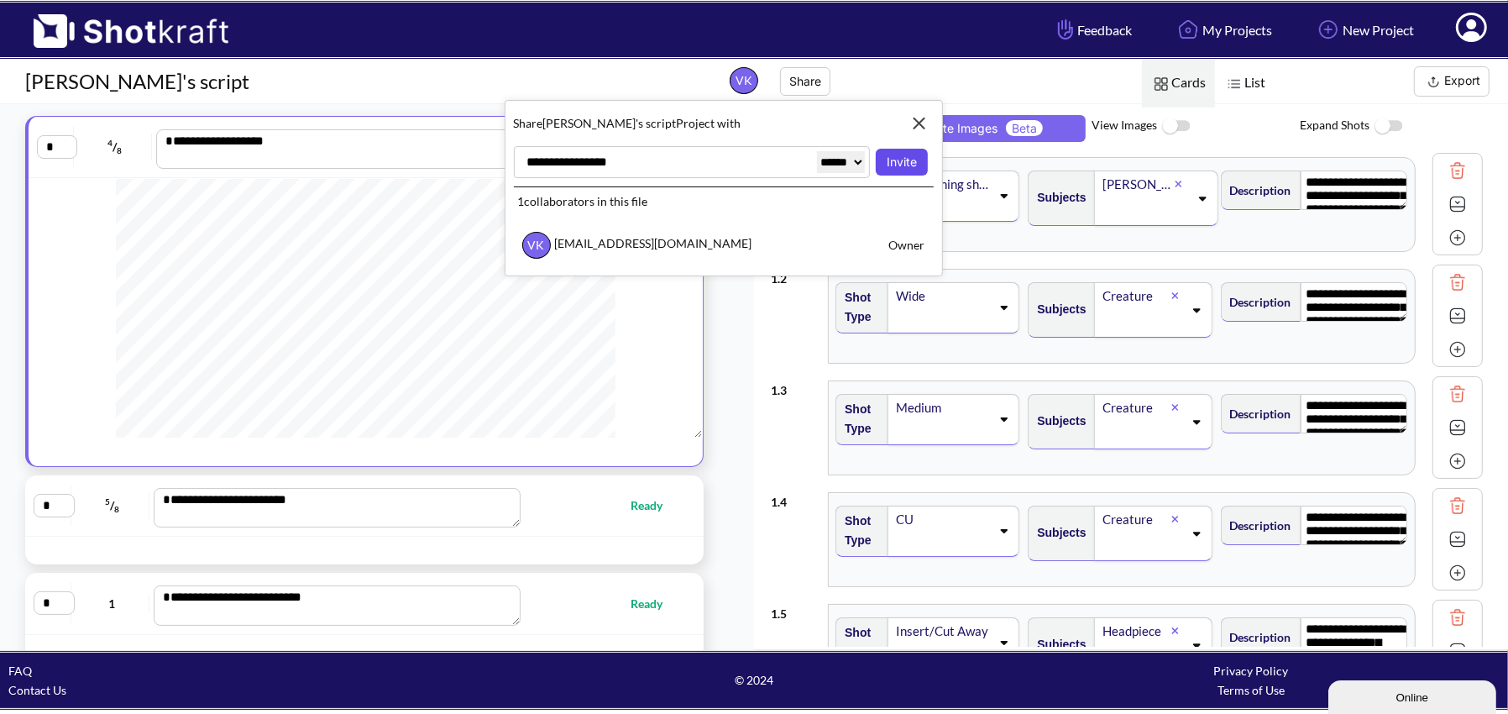
click at [913, 165] on button "Invite" at bounding box center [901, 162] width 51 height 27
select select "******"
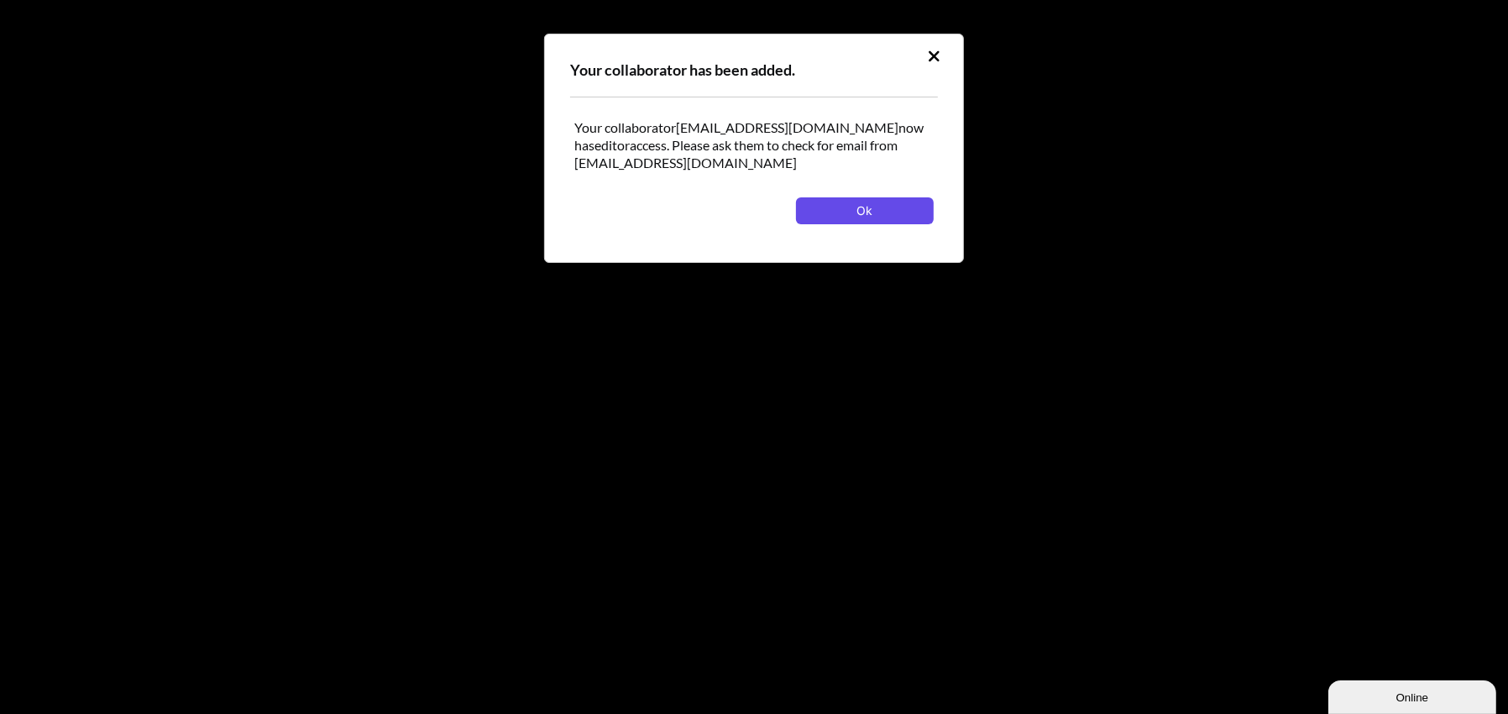
click at [875, 210] on button "Ok" at bounding box center [865, 210] width 138 height 27
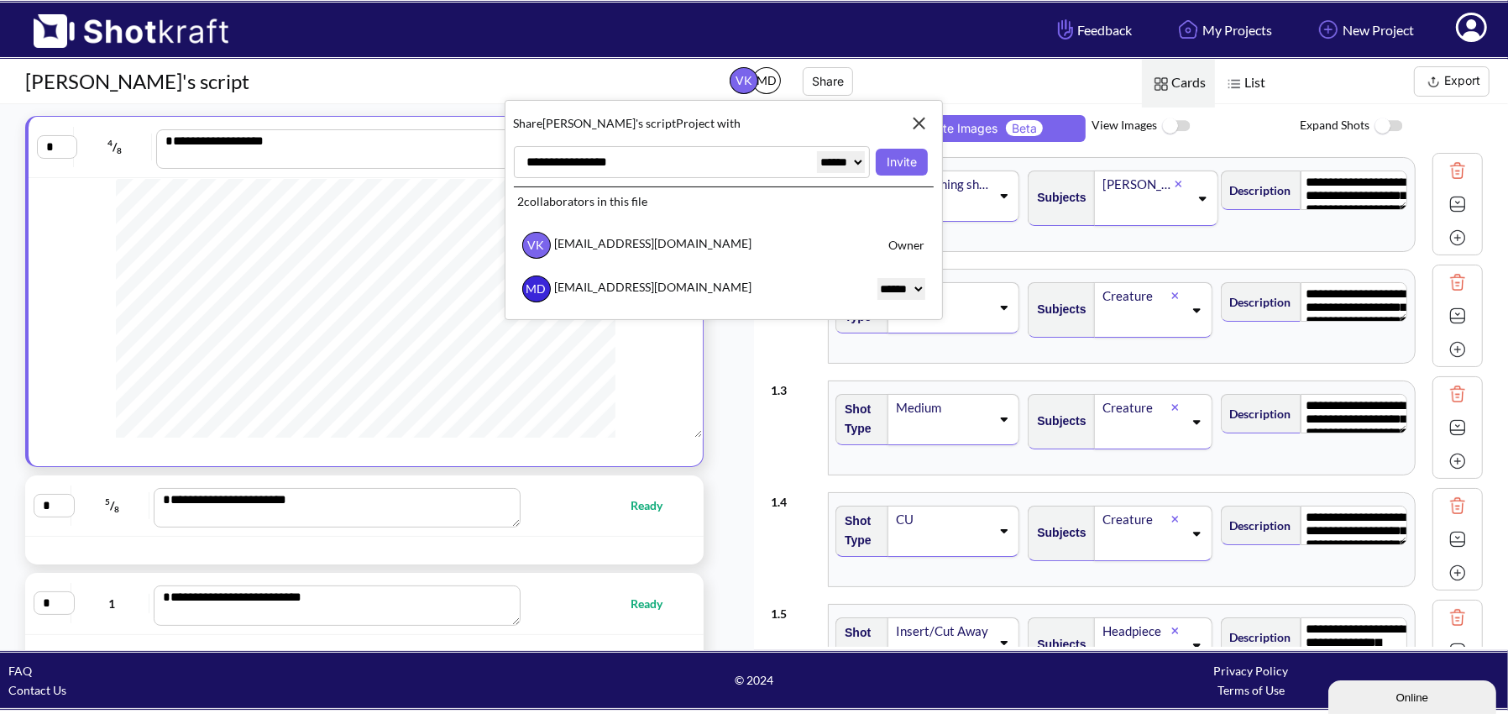
click at [929, 75] on div "VK MD Share" at bounding box center [827, 81] width 229 height 37
click at [919, 117] on img at bounding box center [919, 123] width 29 height 29
